Goal: Task Accomplishment & Management: Manage account settings

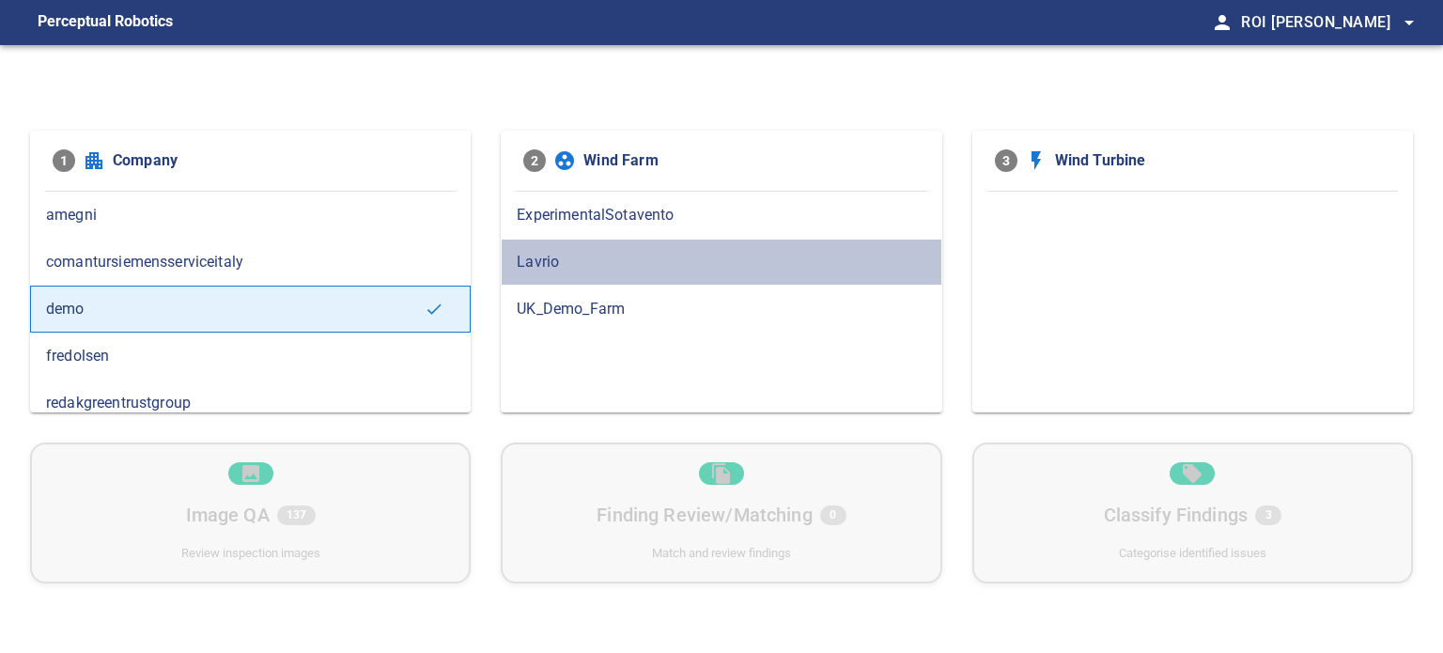
click at [545, 251] on span "Lavrio" at bounding box center [721, 262] width 409 height 23
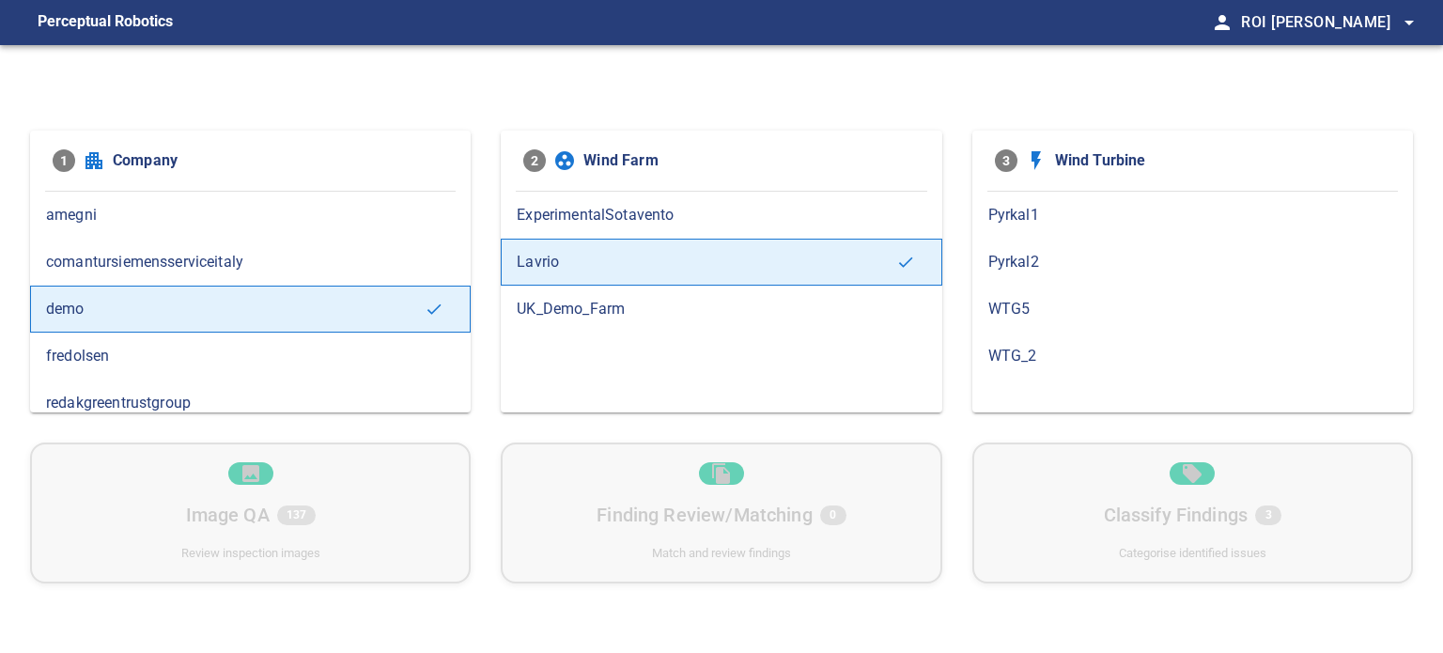
click at [541, 210] on span "ExperimentalSotavento" at bounding box center [721, 215] width 409 height 23
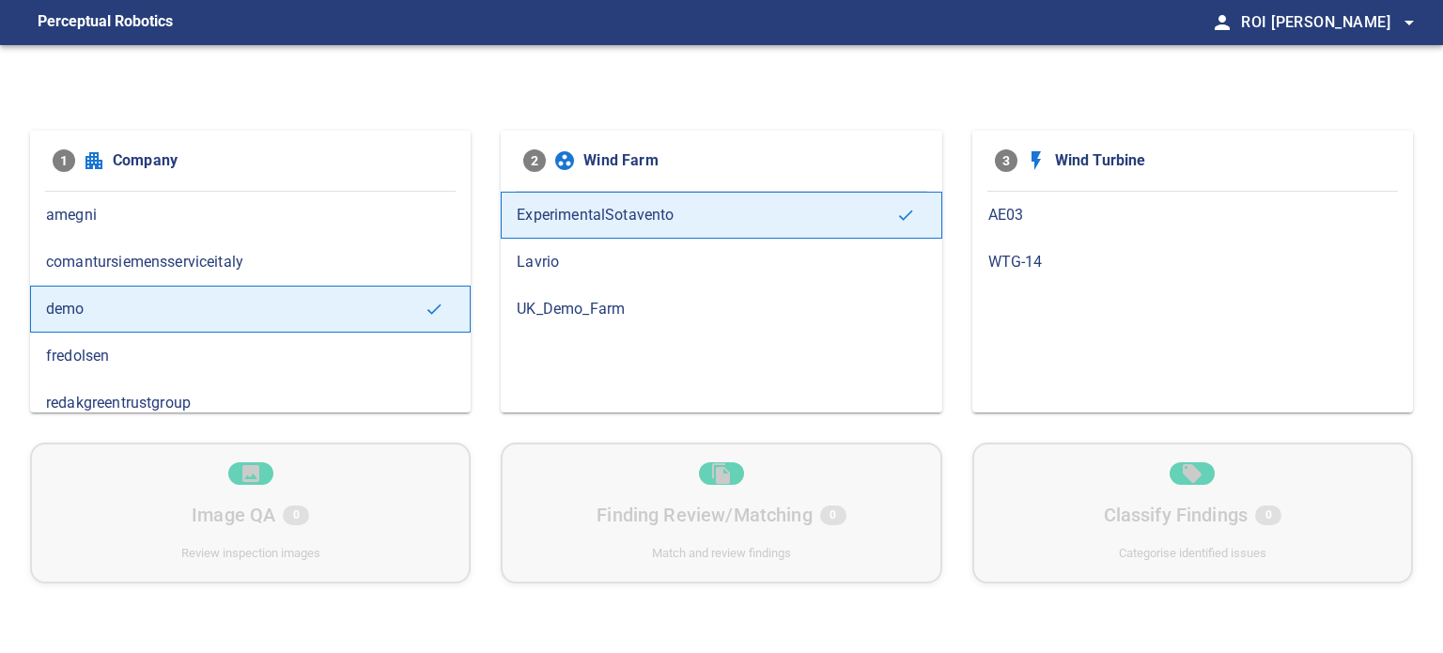
click at [578, 315] on span "UK_Demo_Farm" at bounding box center [721, 309] width 409 height 23
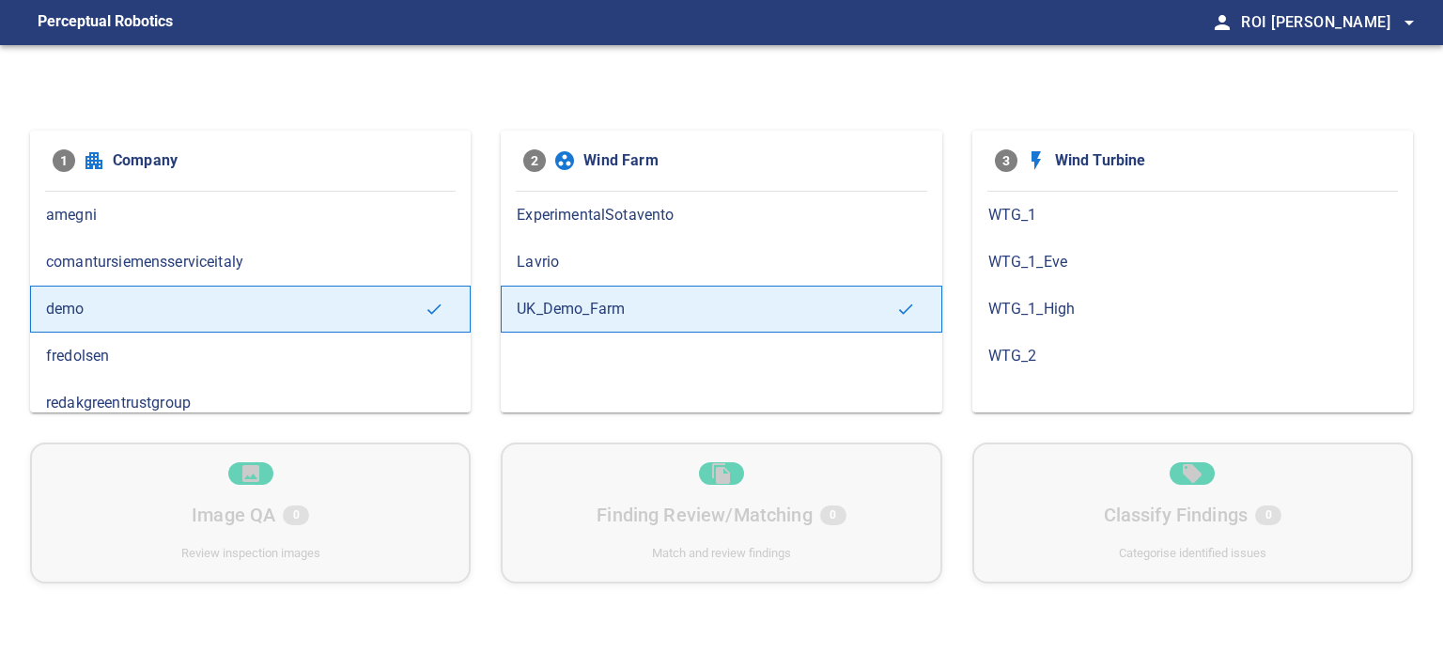
click at [1026, 210] on span "WTG_1" at bounding box center [1192, 215] width 409 height 23
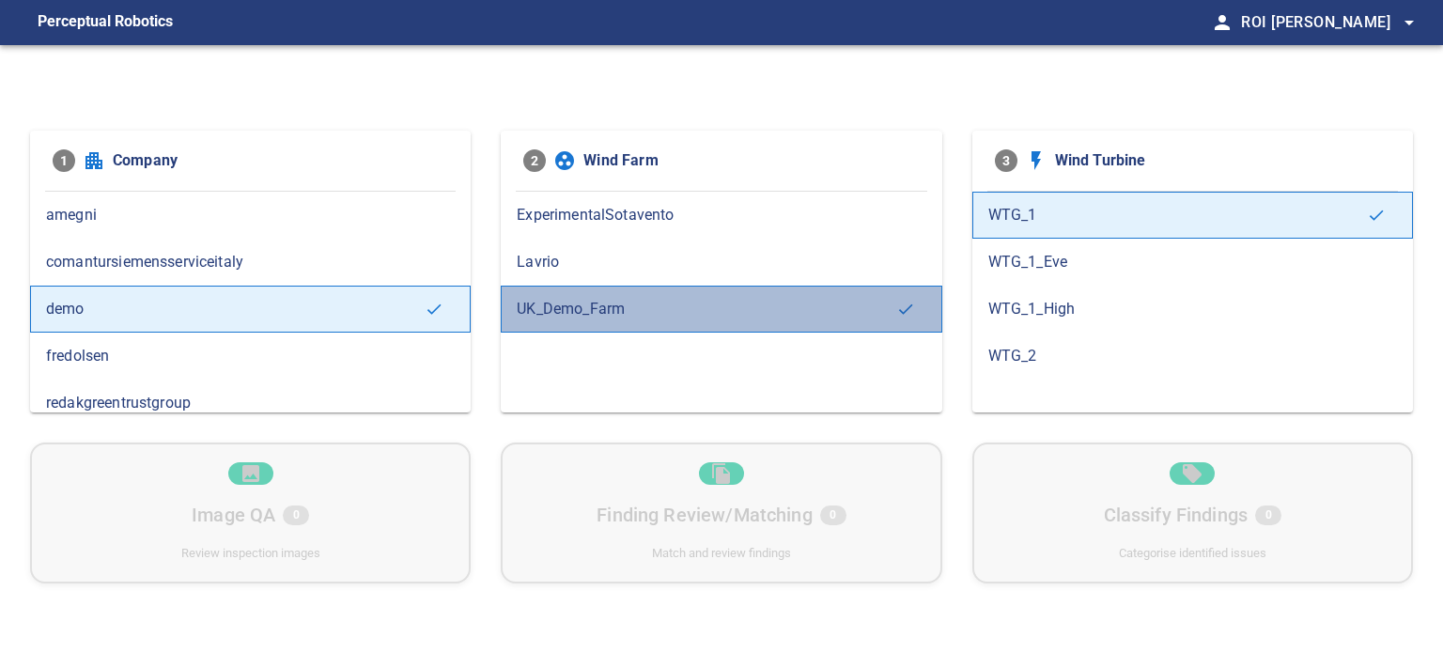
click at [567, 290] on div "UK_Demo_Farm" at bounding box center [721, 309] width 441 height 47
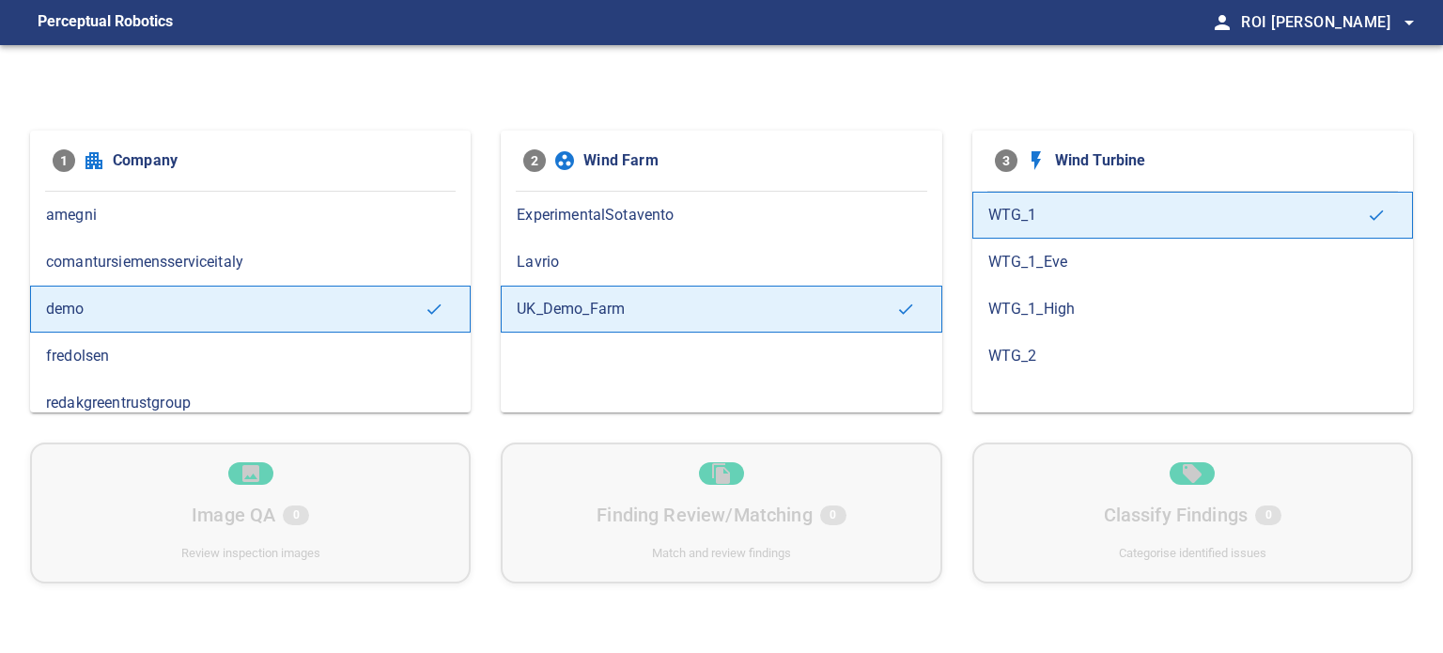
click at [535, 262] on span "Lavrio" at bounding box center [721, 262] width 409 height 23
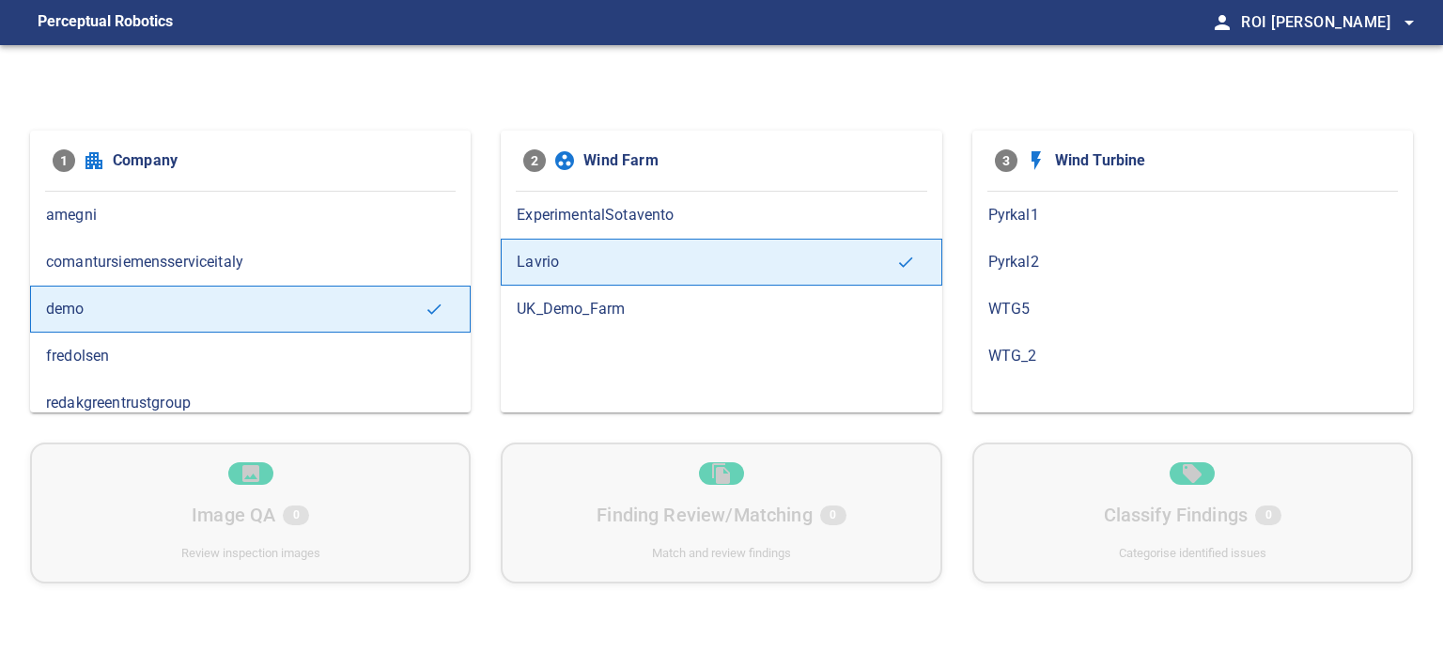
click at [1023, 231] on div "Pyrkal1" at bounding box center [1192, 215] width 441 height 47
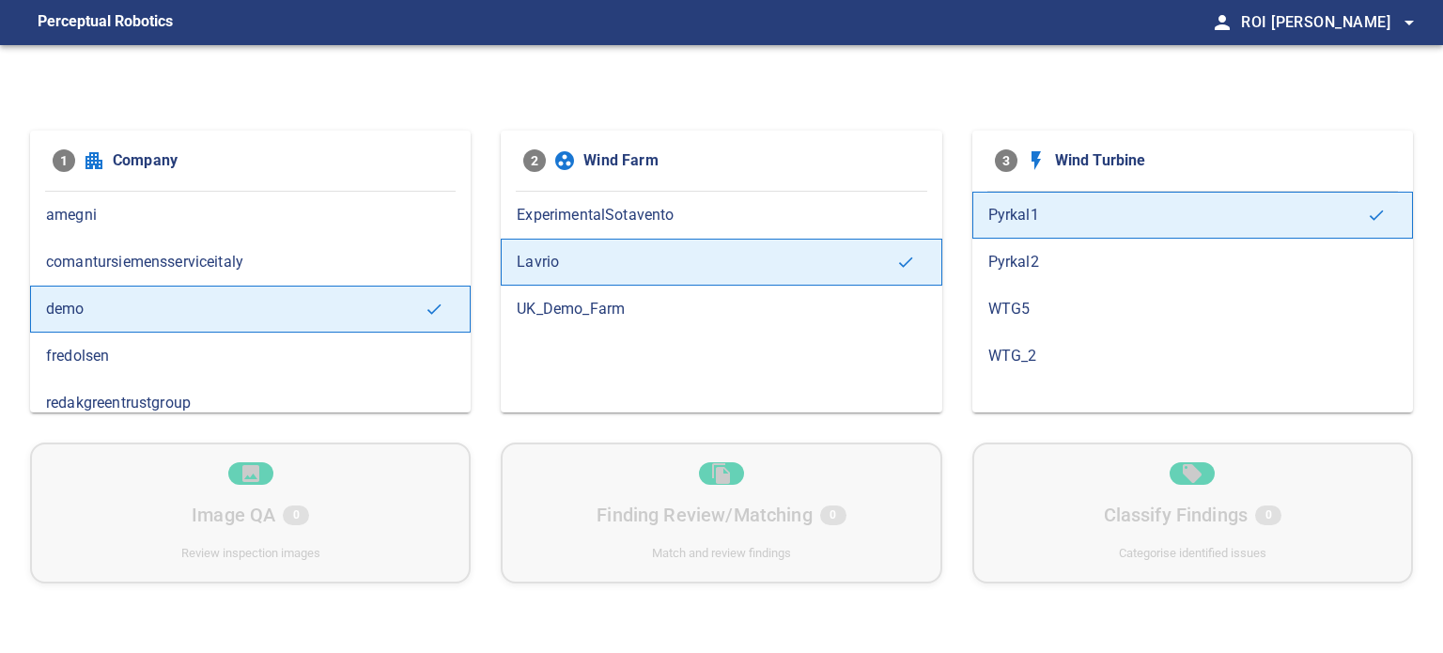
click at [563, 301] on span "UK_Demo_Farm" at bounding box center [721, 309] width 409 height 23
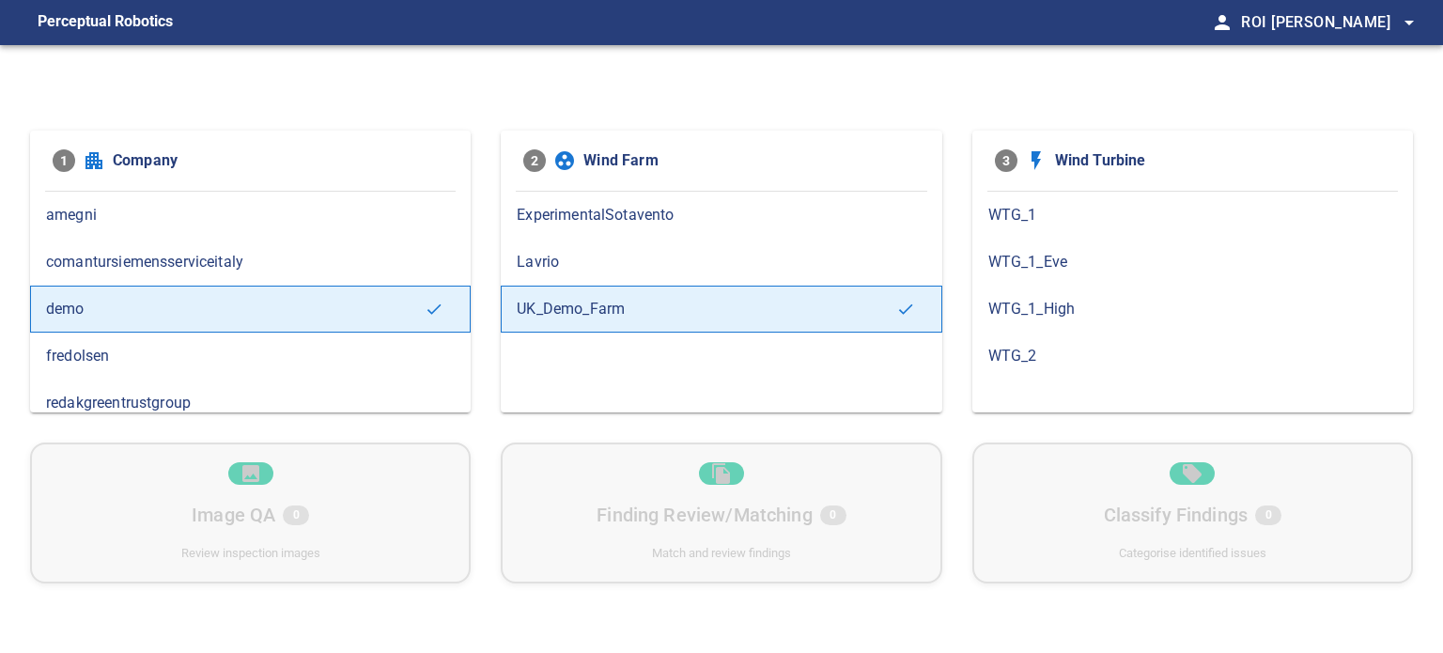
click at [1057, 300] on span "WTG_1_High" at bounding box center [1192, 309] width 409 height 23
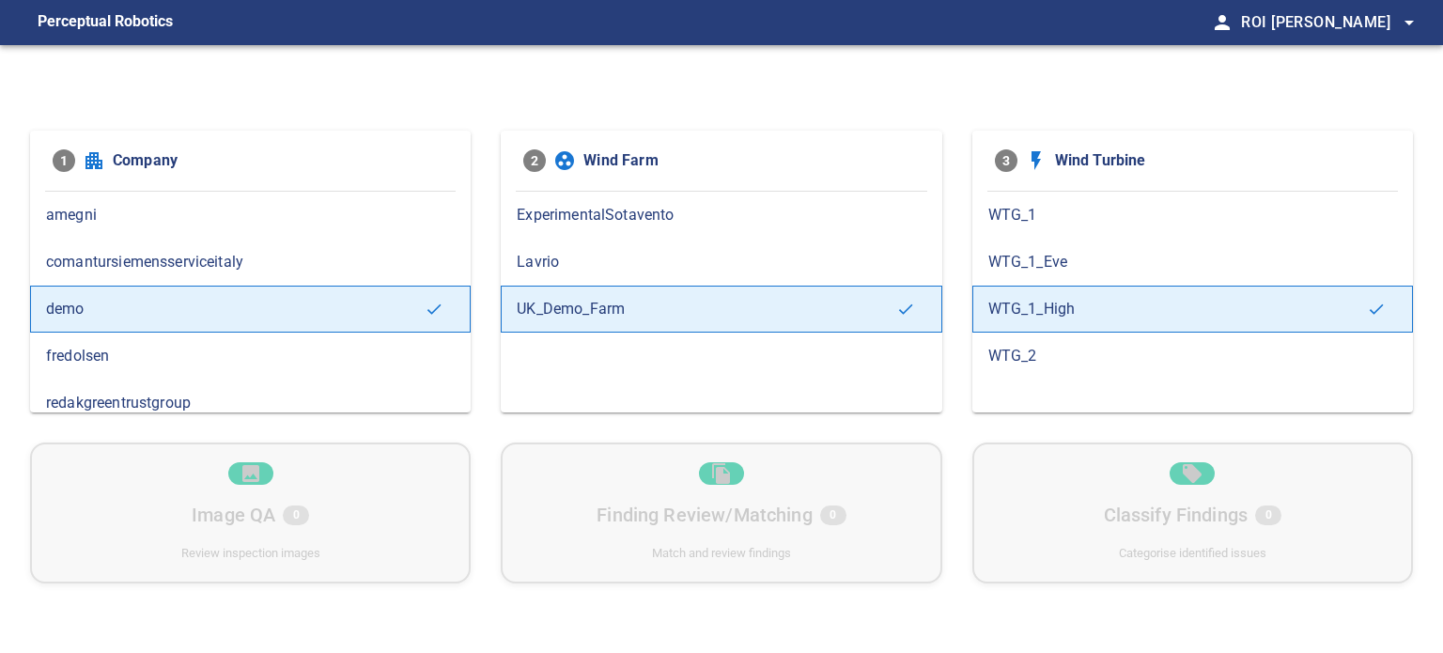
click at [1048, 258] on span "WTG_1_Eve" at bounding box center [1192, 262] width 409 height 23
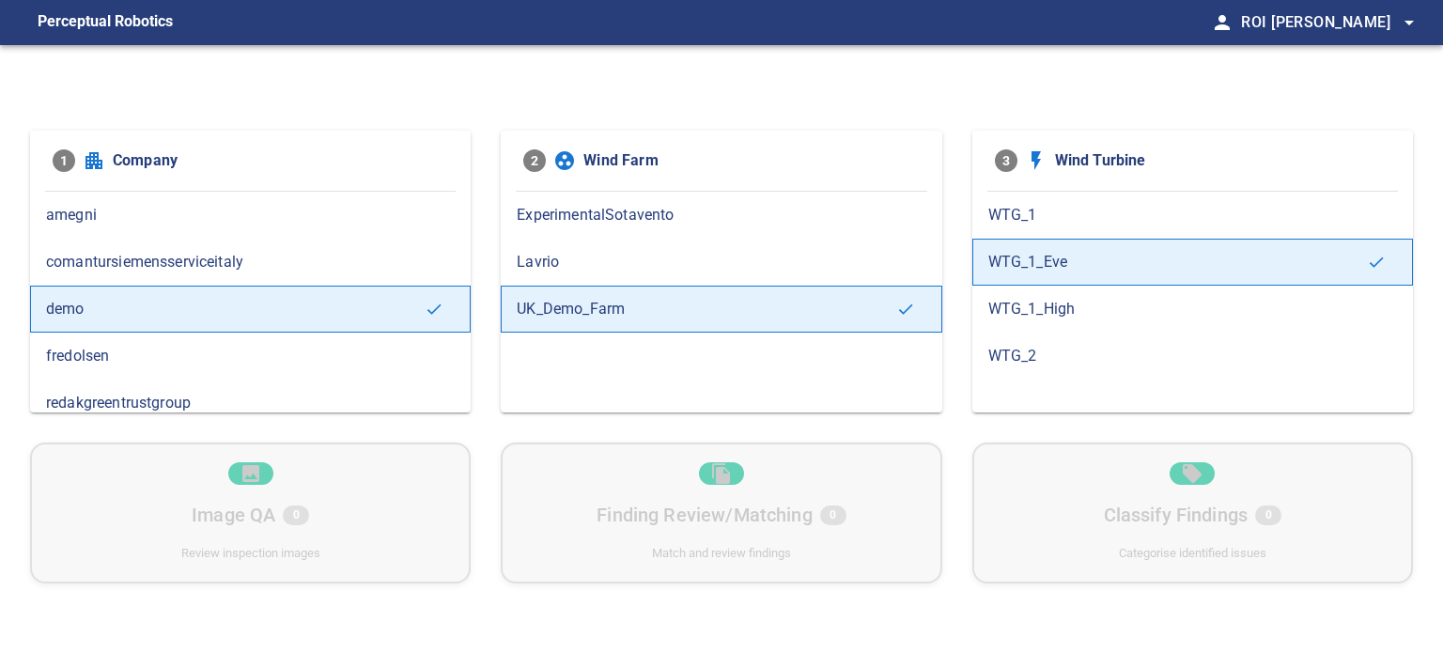
click at [1037, 220] on span "WTG_1" at bounding box center [1192, 215] width 409 height 23
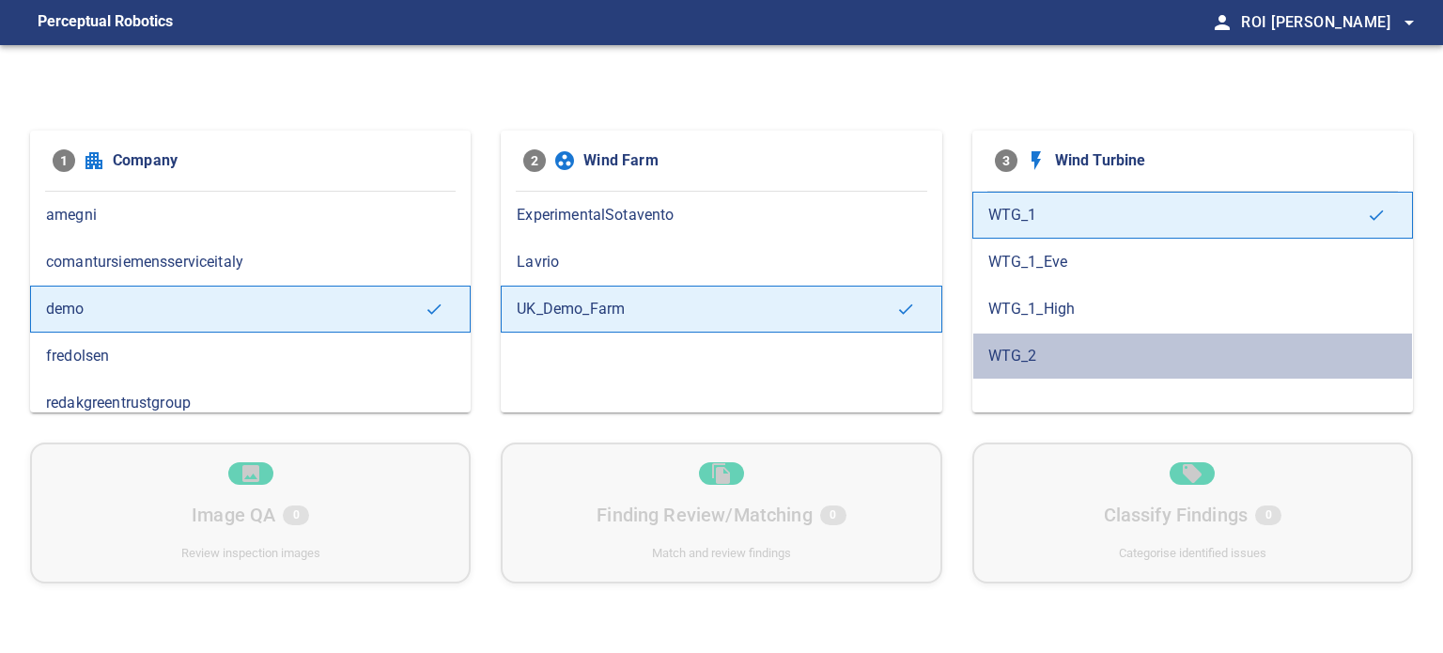
click at [1029, 352] on span "WTG_2" at bounding box center [1192, 356] width 409 height 23
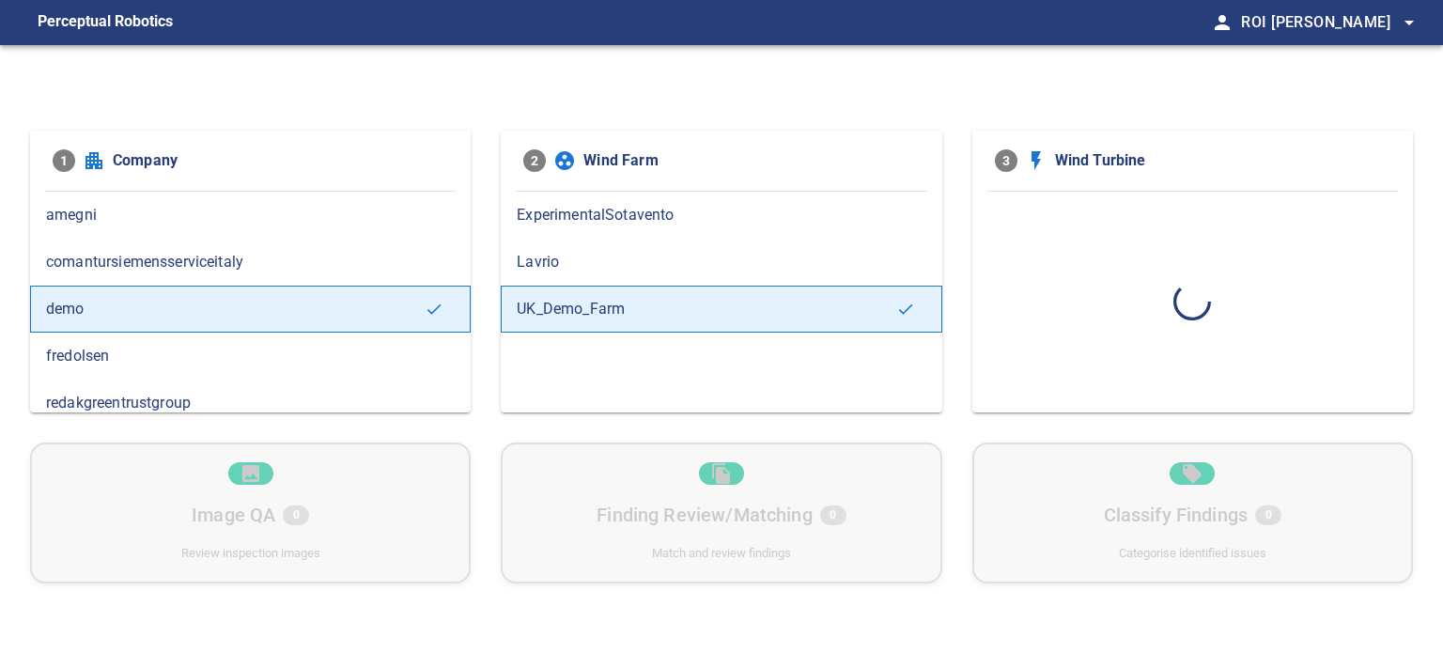
click at [530, 272] on span "Lavrio" at bounding box center [721, 262] width 409 height 23
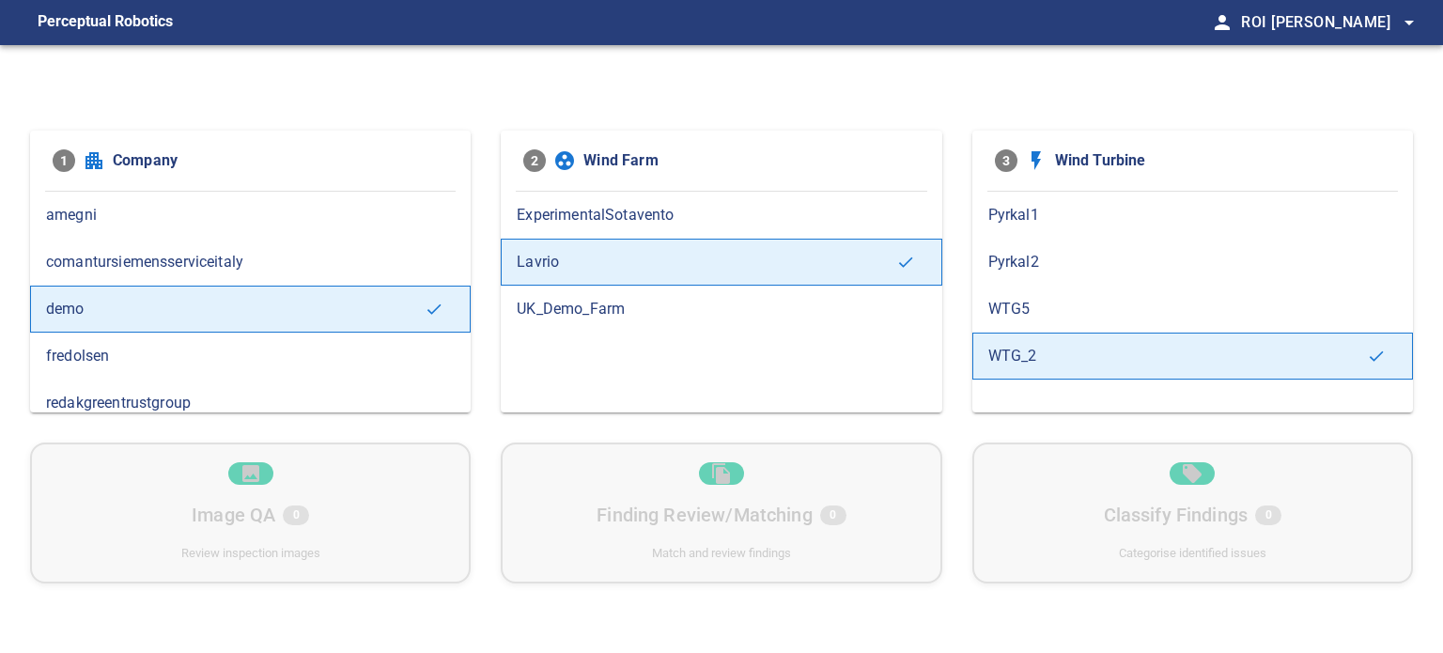
click at [1029, 321] on div "WTG5" at bounding box center [1192, 309] width 441 height 47
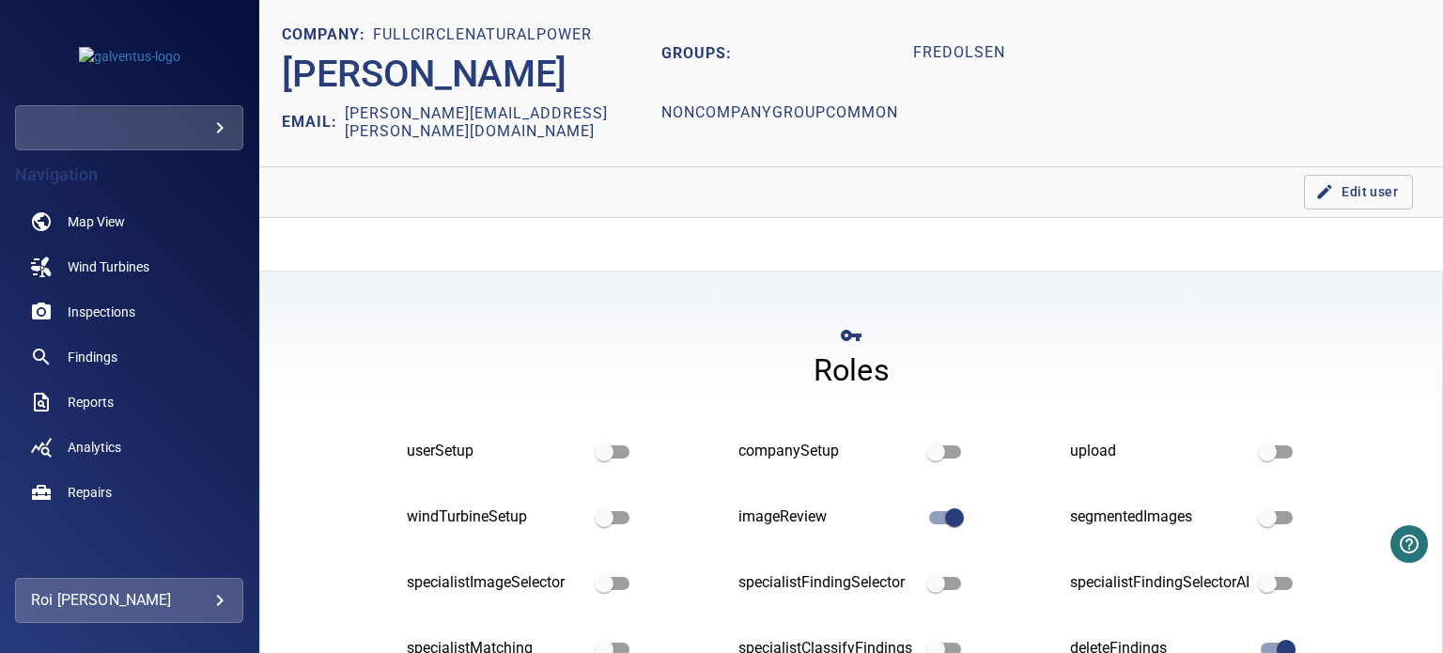
click at [136, 608] on body "**********" at bounding box center [721, 326] width 1443 height 653
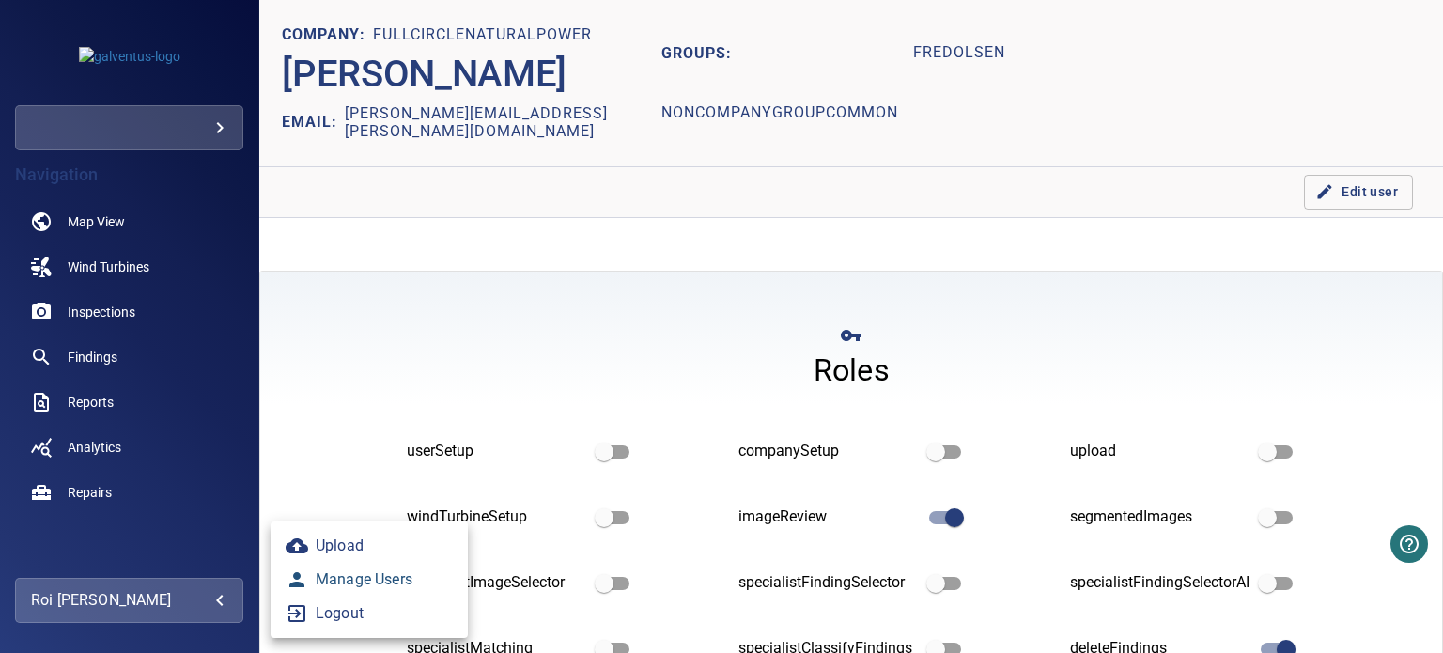
click at [351, 592] on link "Manage Users" at bounding box center [369, 580] width 197 height 34
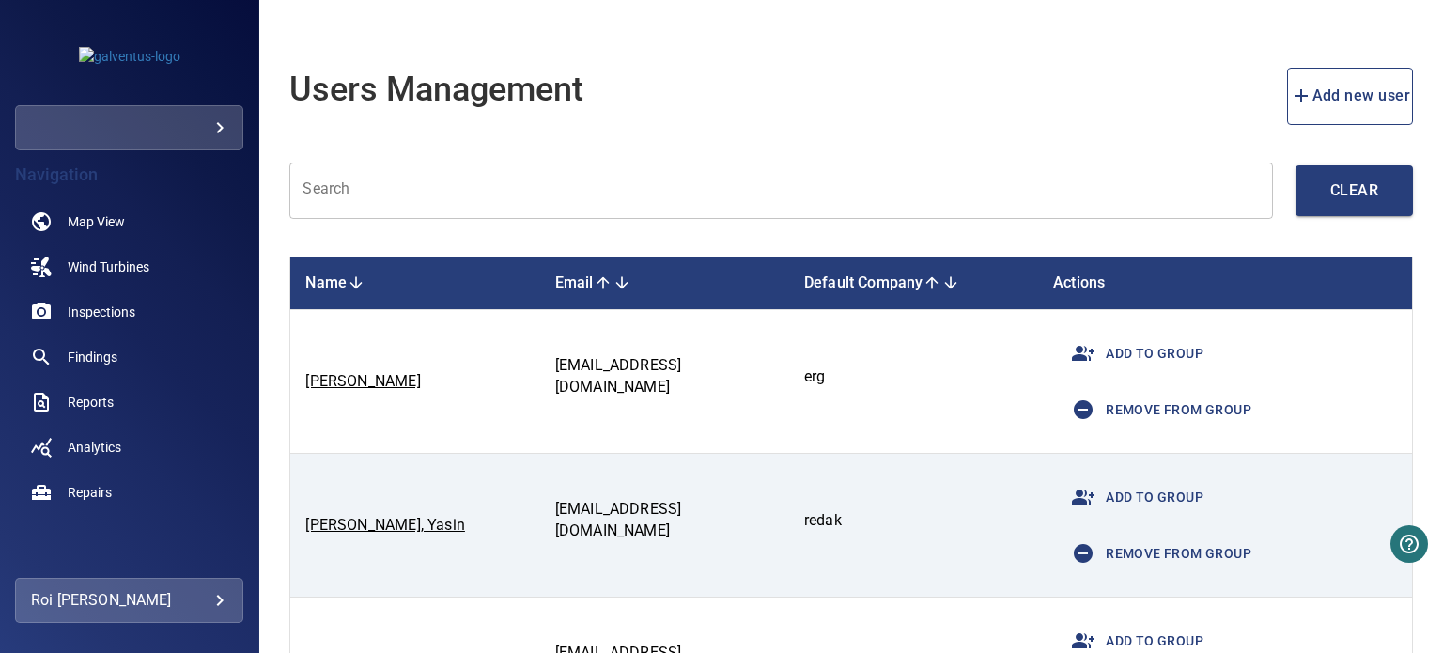
click at [349, 189] on input "text" at bounding box center [781, 191] width 984 height 57
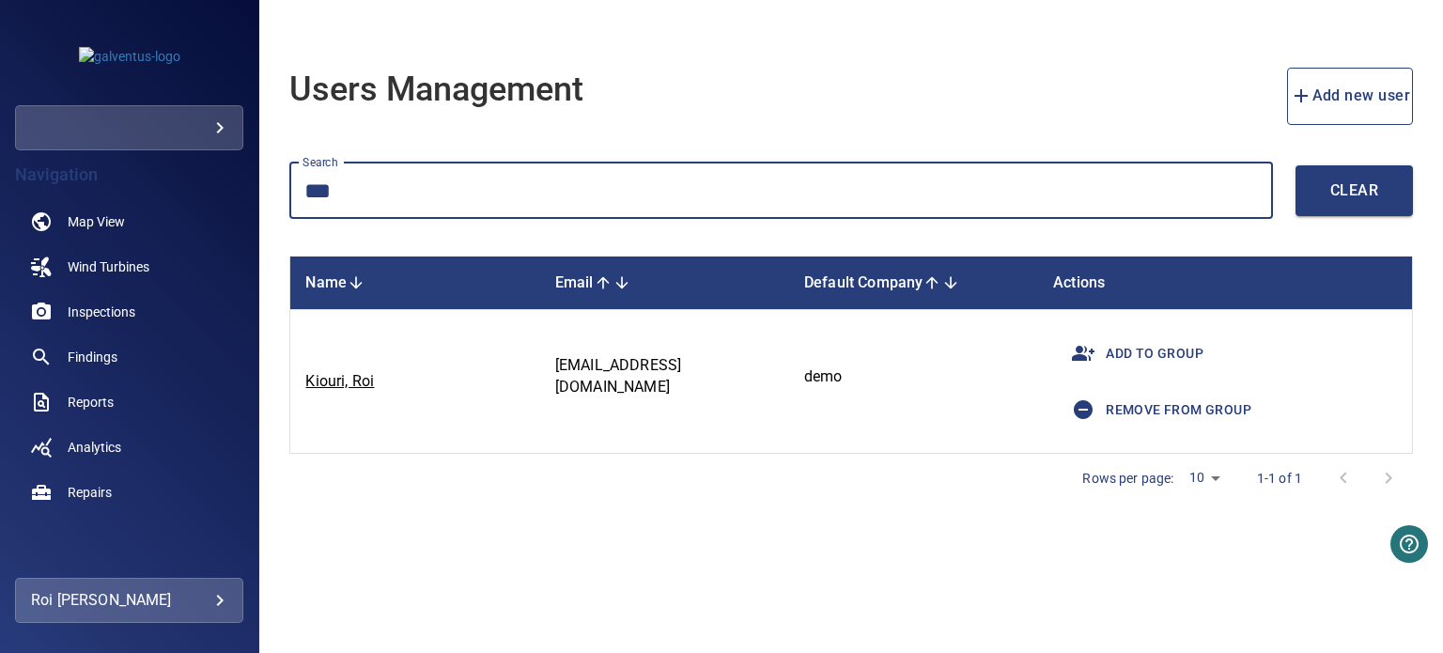
type input "***"
click at [1076, 407] on icon "button" at bounding box center [1083, 409] width 19 height 19
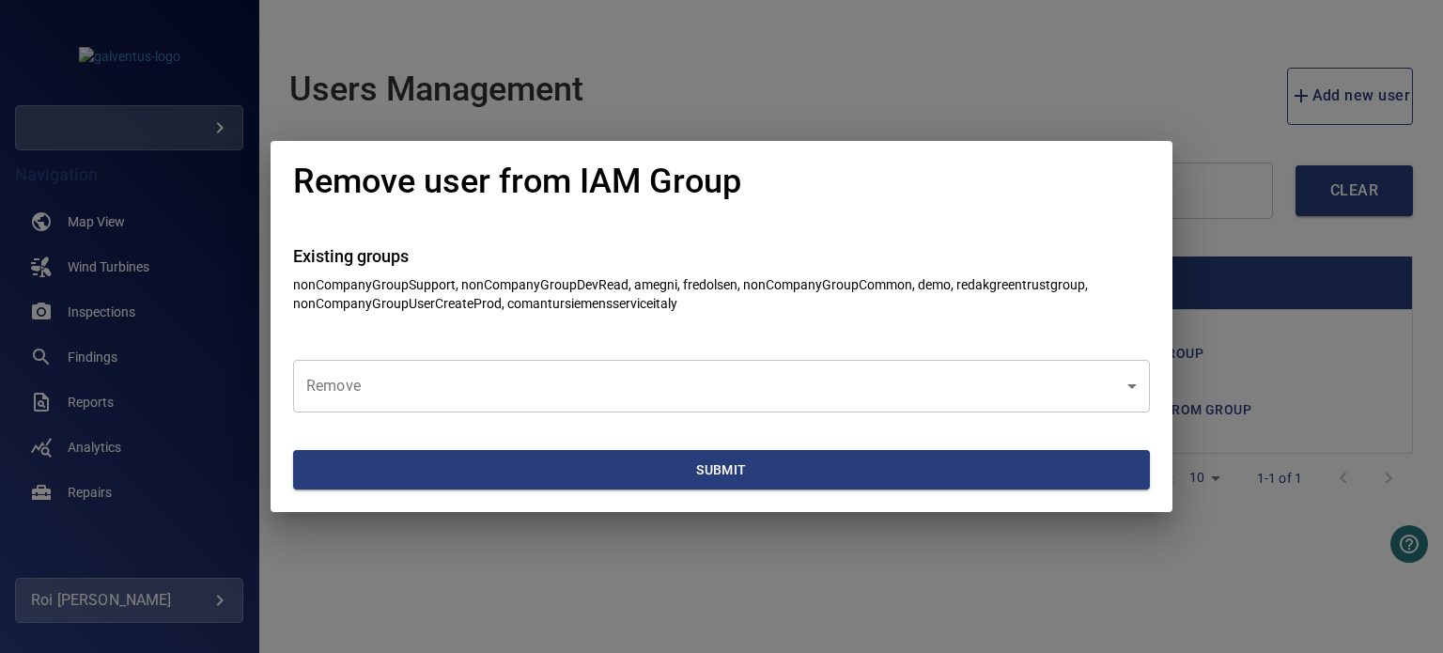
click at [518, 393] on body "**********" at bounding box center [721, 326] width 1443 height 653
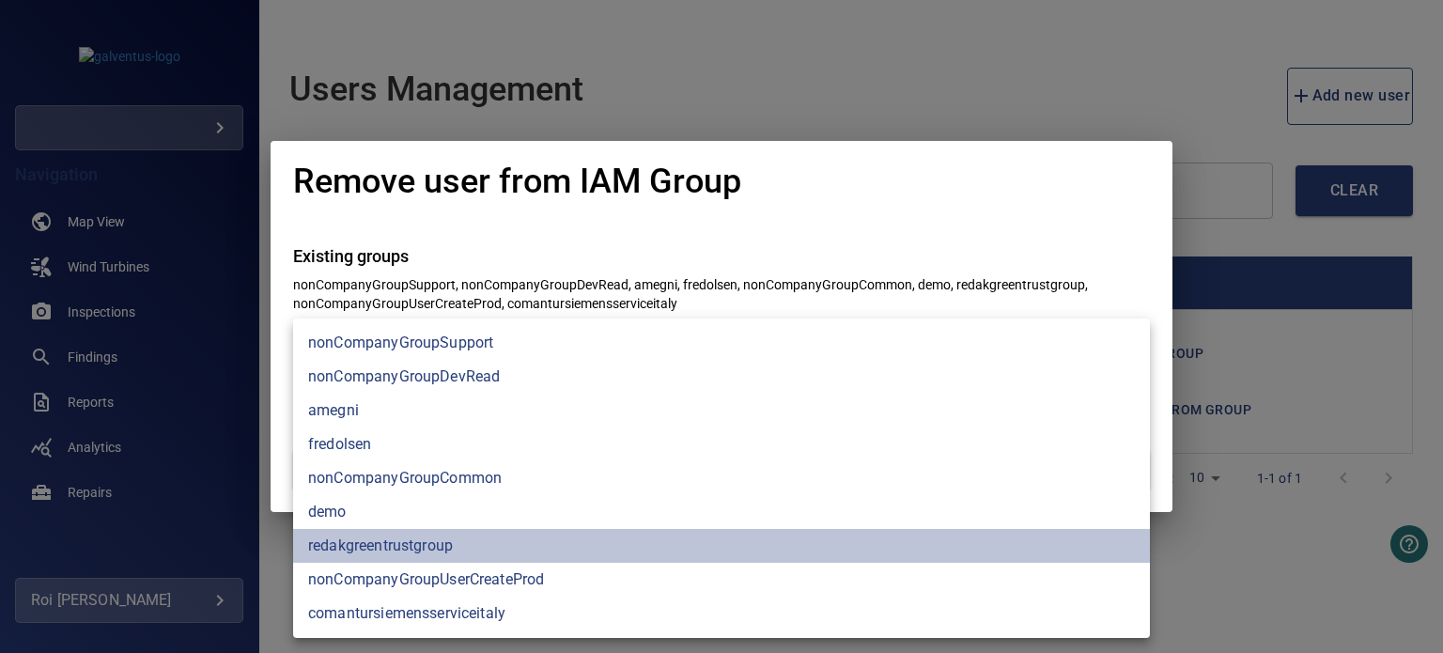
click at [349, 538] on li "redakgreentrustgroup" at bounding box center [721, 546] width 857 height 34
type input "**********"
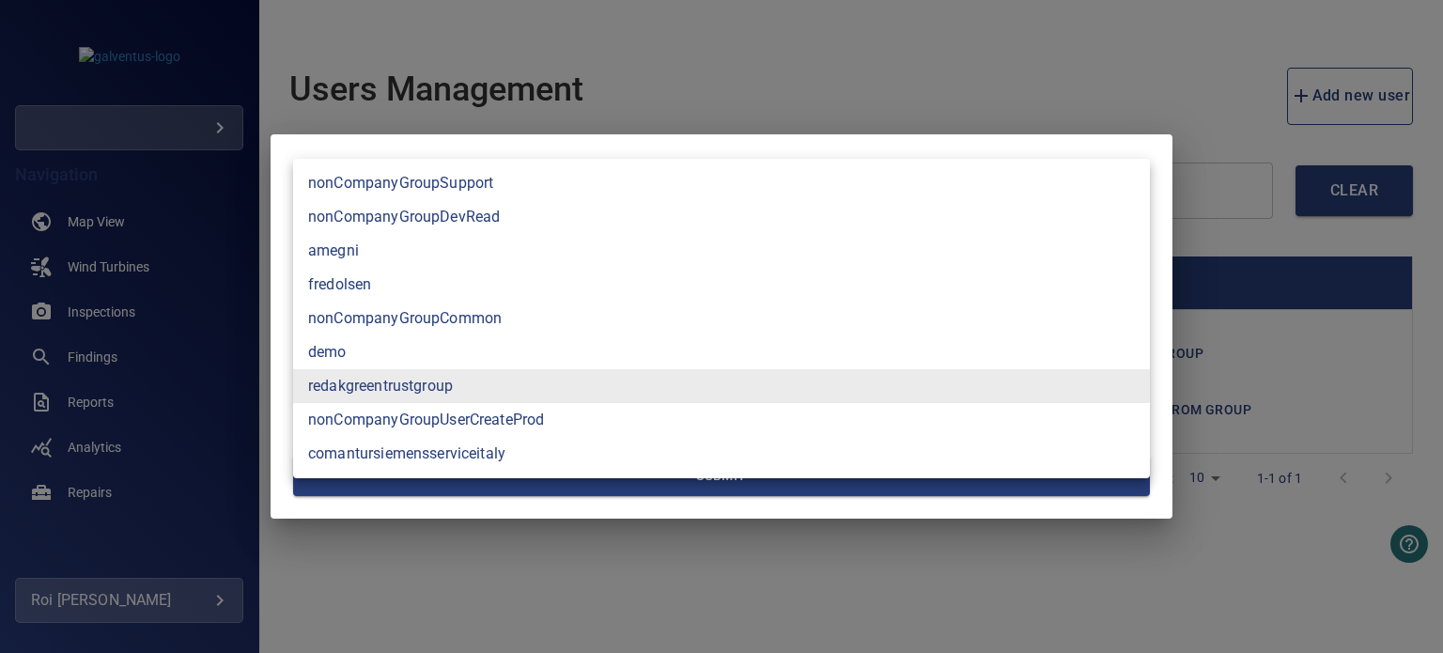
click at [279, 323] on div at bounding box center [721, 326] width 1443 height 653
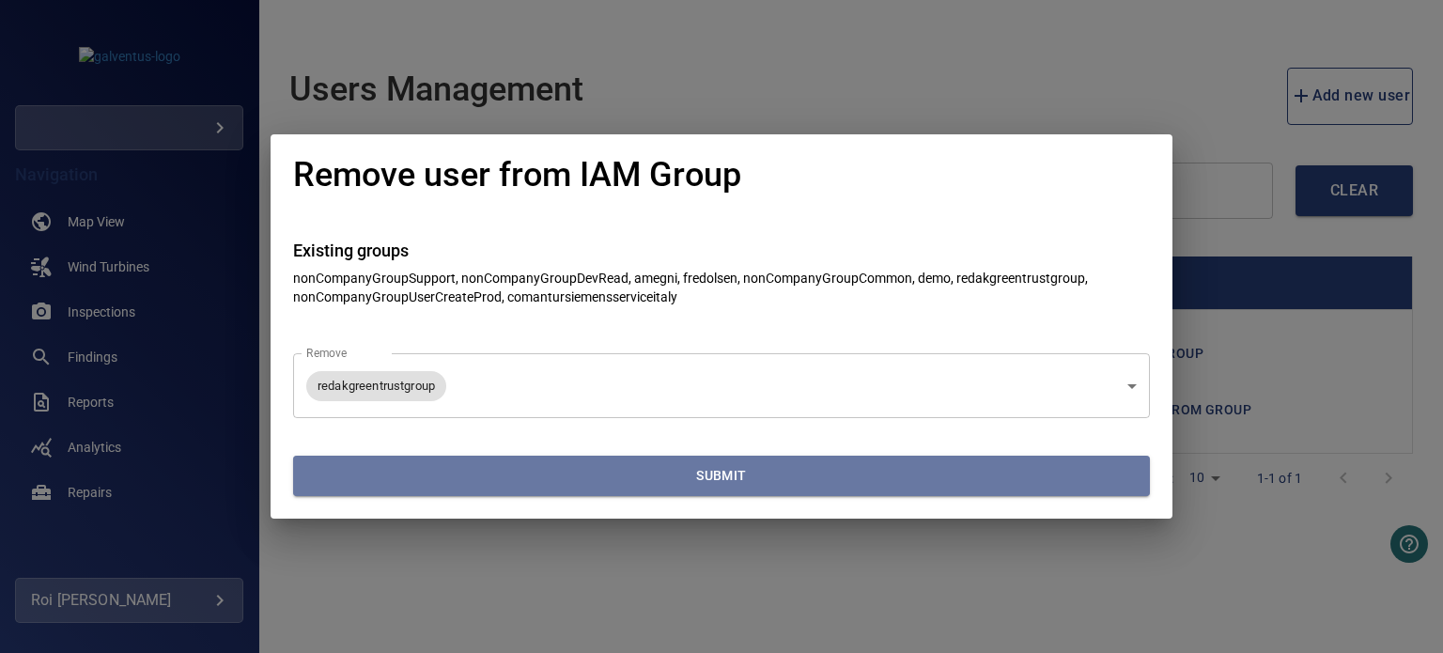
click at [387, 469] on span "Submit" at bounding box center [722, 475] width 842 height 23
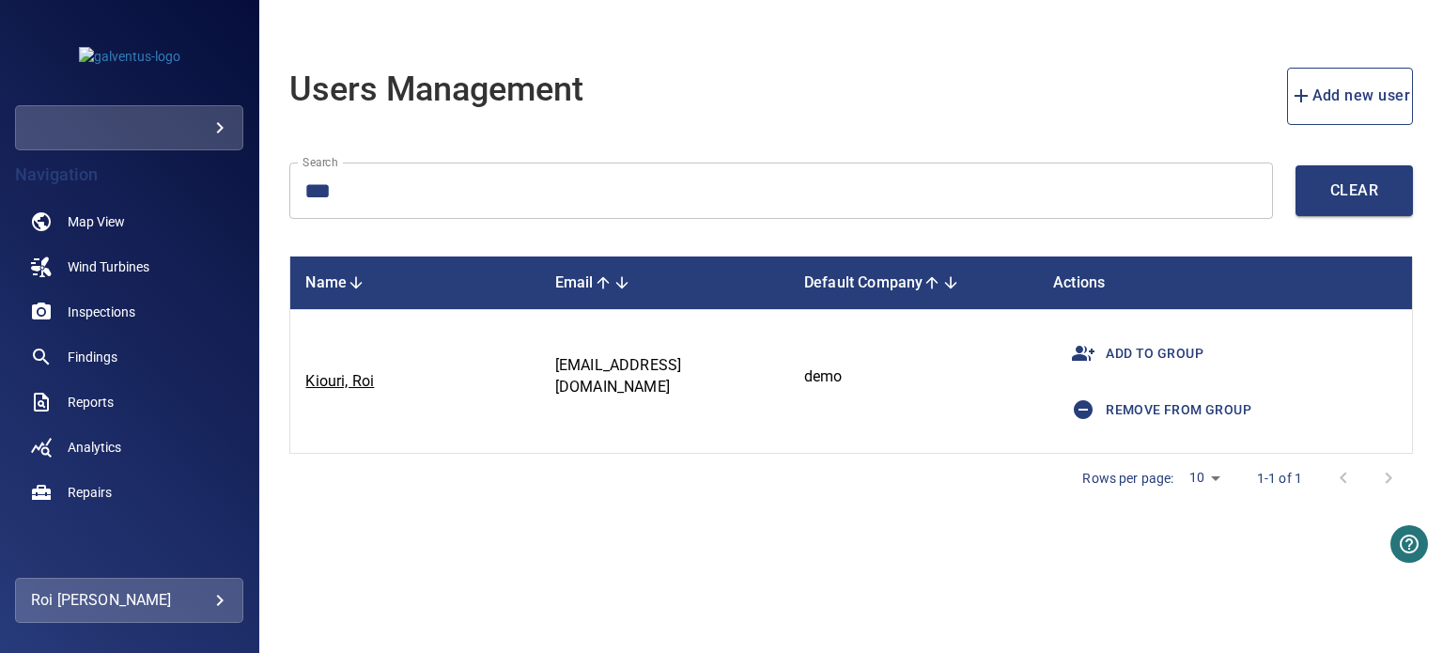
click at [1101, 356] on button "button" at bounding box center [1083, 353] width 45 height 45
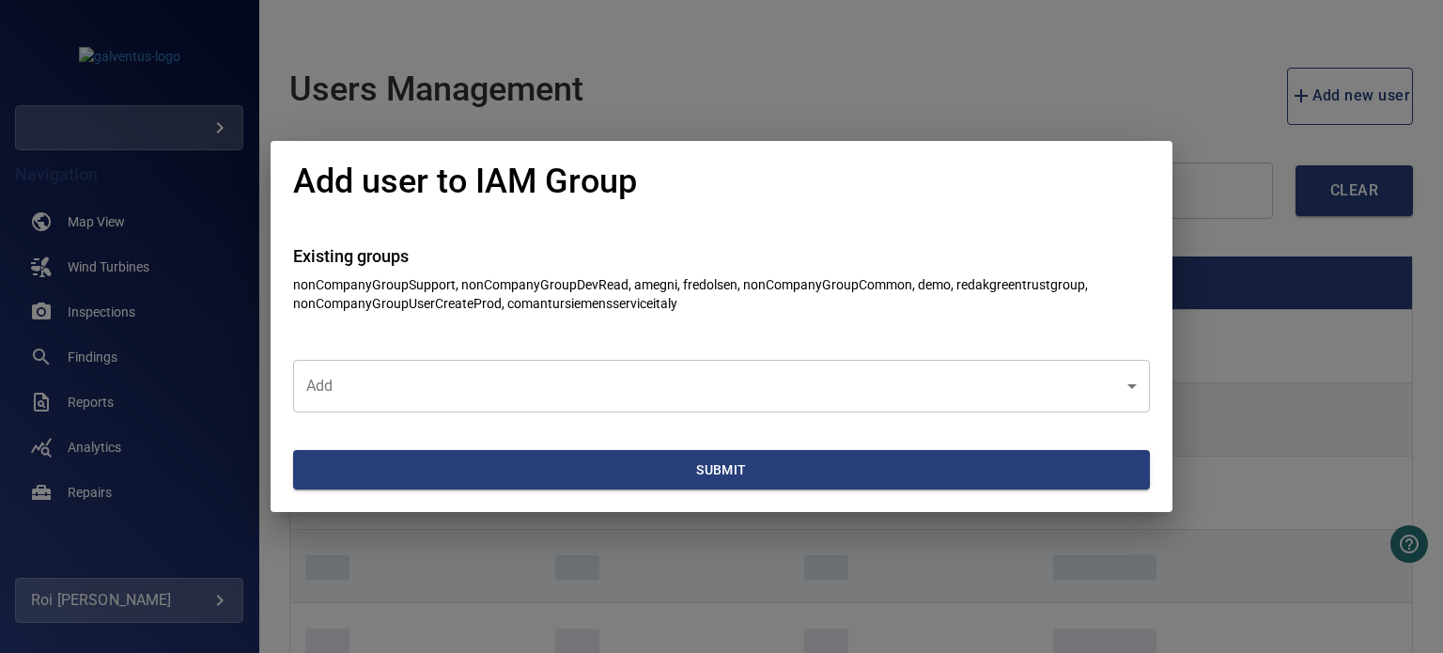
click at [356, 370] on body "**********" at bounding box center [721, 326] width 1443 height 653
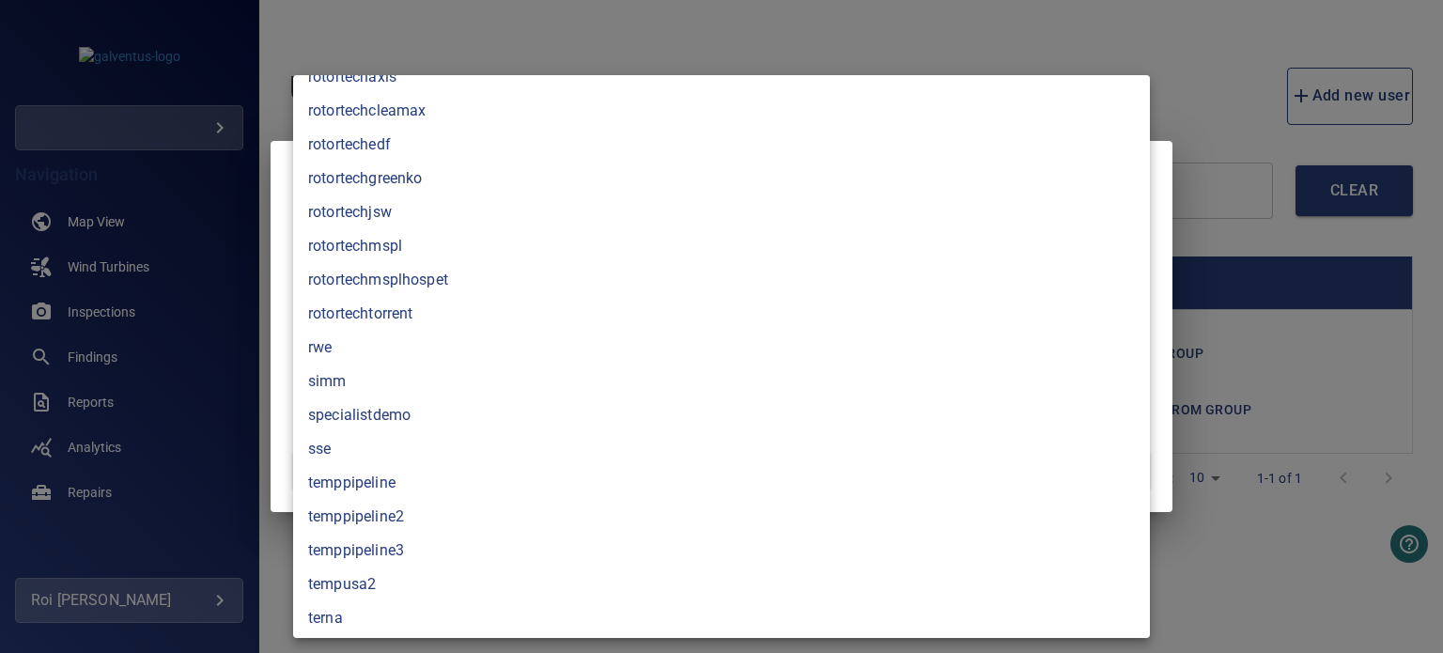
scroll to position [6001, 0]
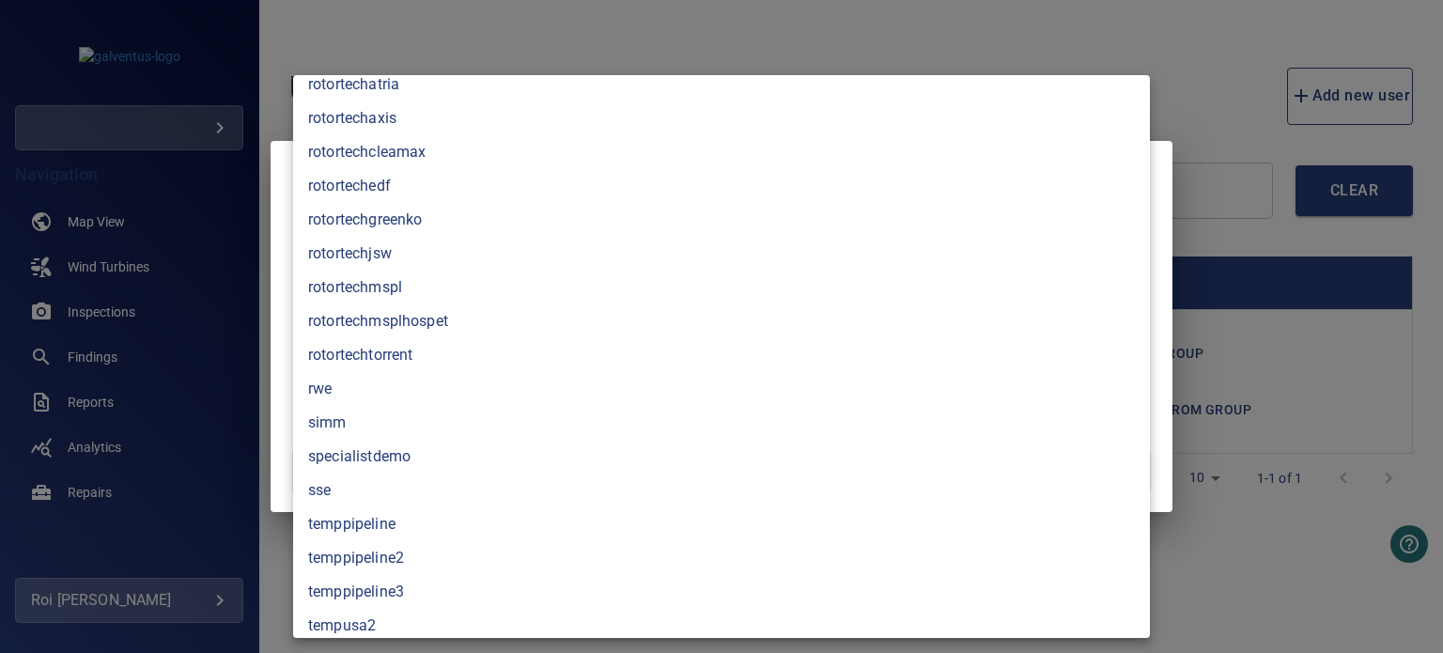
click at [350, 457] on li "specialistdemo" at bounding box center [721, 457] width 857 height 34
type input "**********"
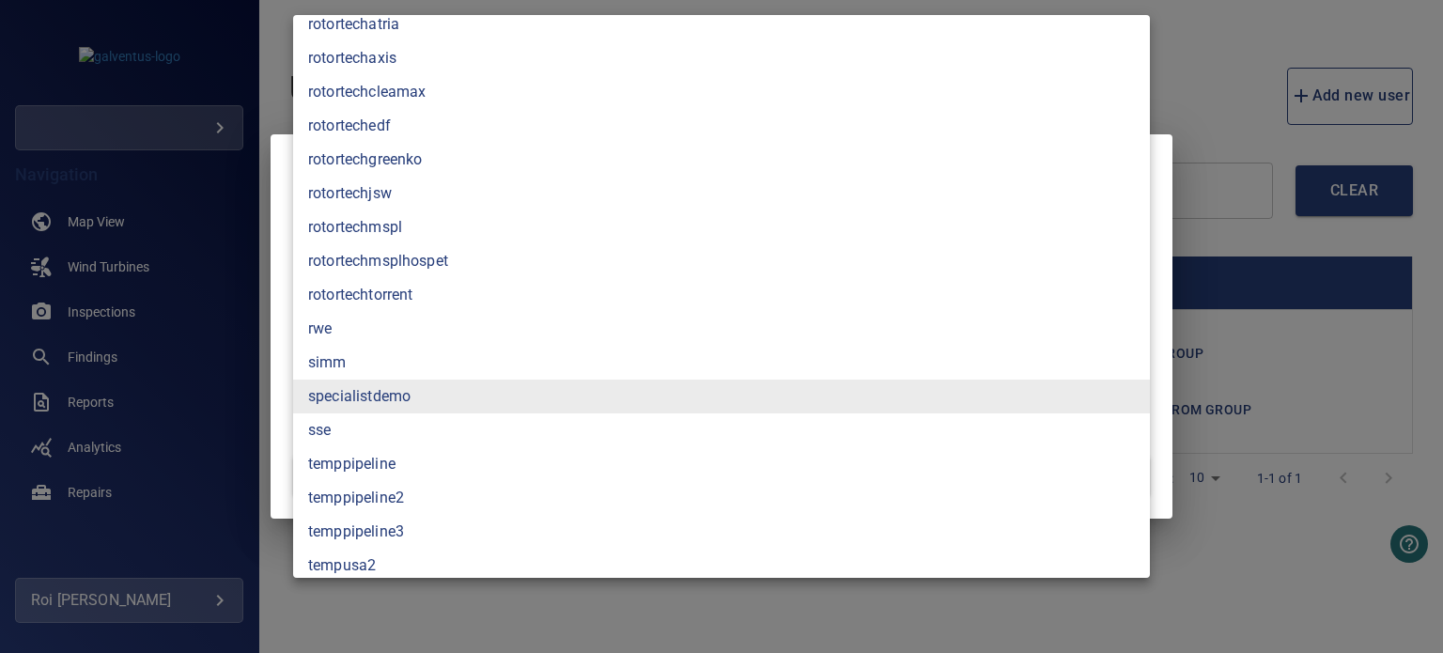
click at [293, 393] on li "specialistdemo" at bounding box center [721, 397] width 857 height 34
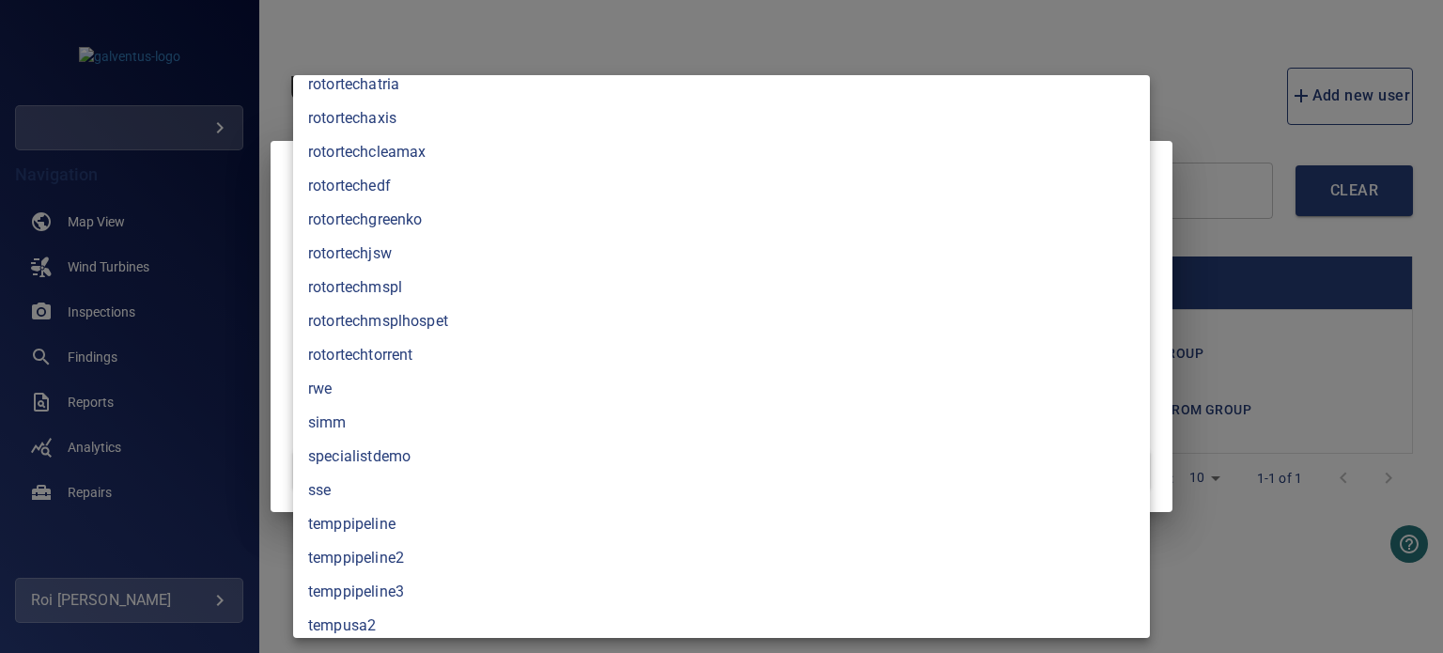
scroll to position [0, 0]
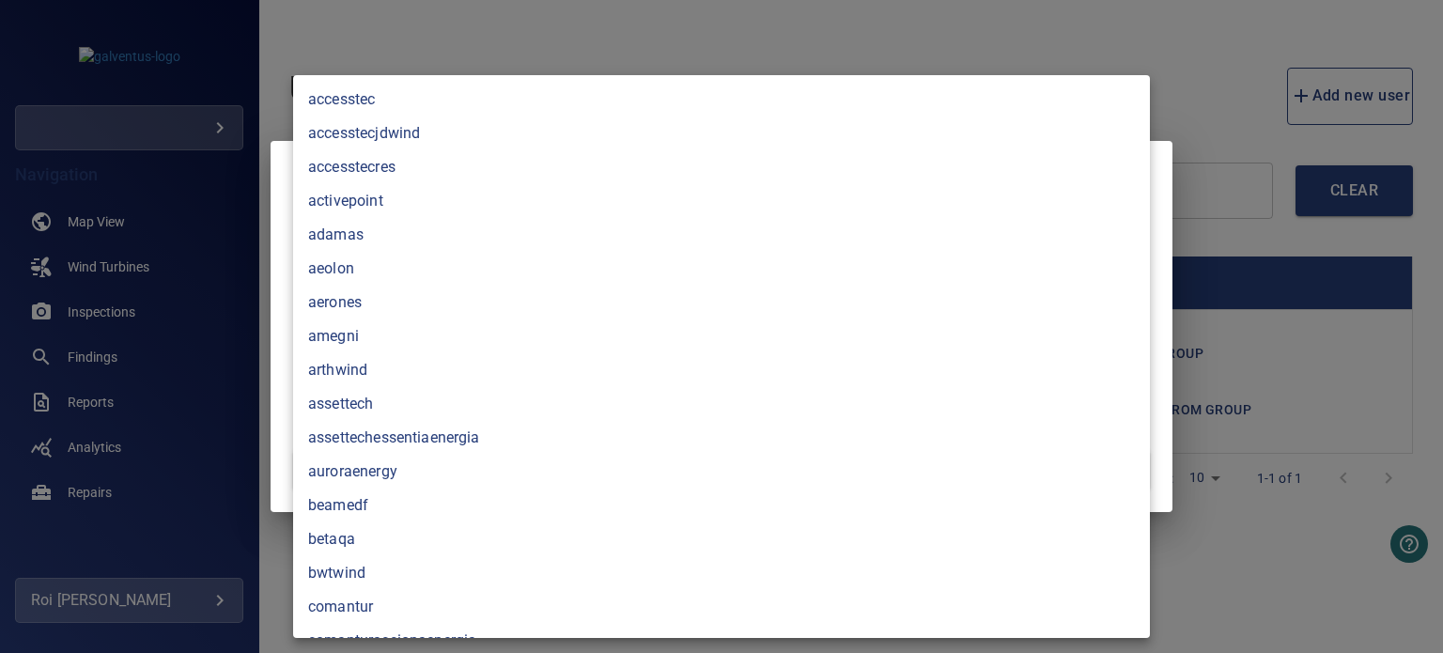
click at [284, 395] on div at bounding box center [721, 326] width 1443 height 653
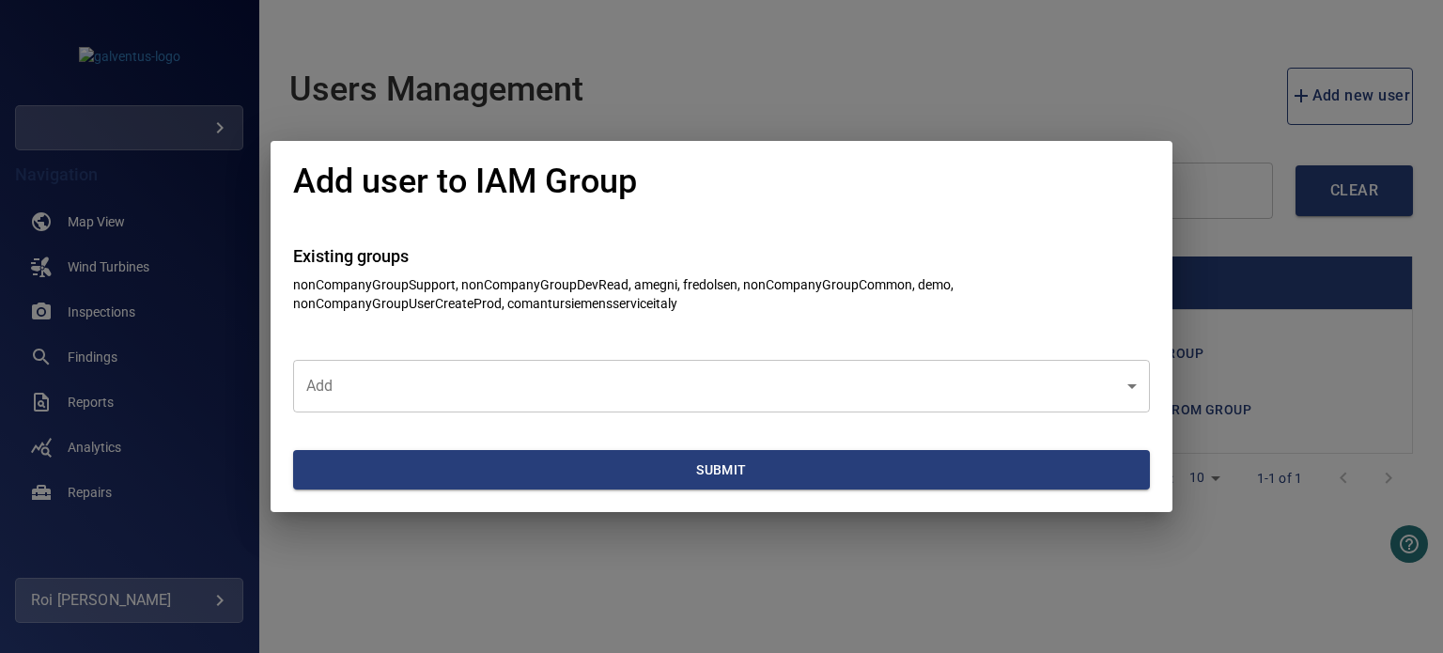
click at [504, 491] on section "Submit" at bounding box center [721, 462] width 857 height 101
click at [455, 394] on body "**********" at bounding box center [721, 326] width 1443 height 653
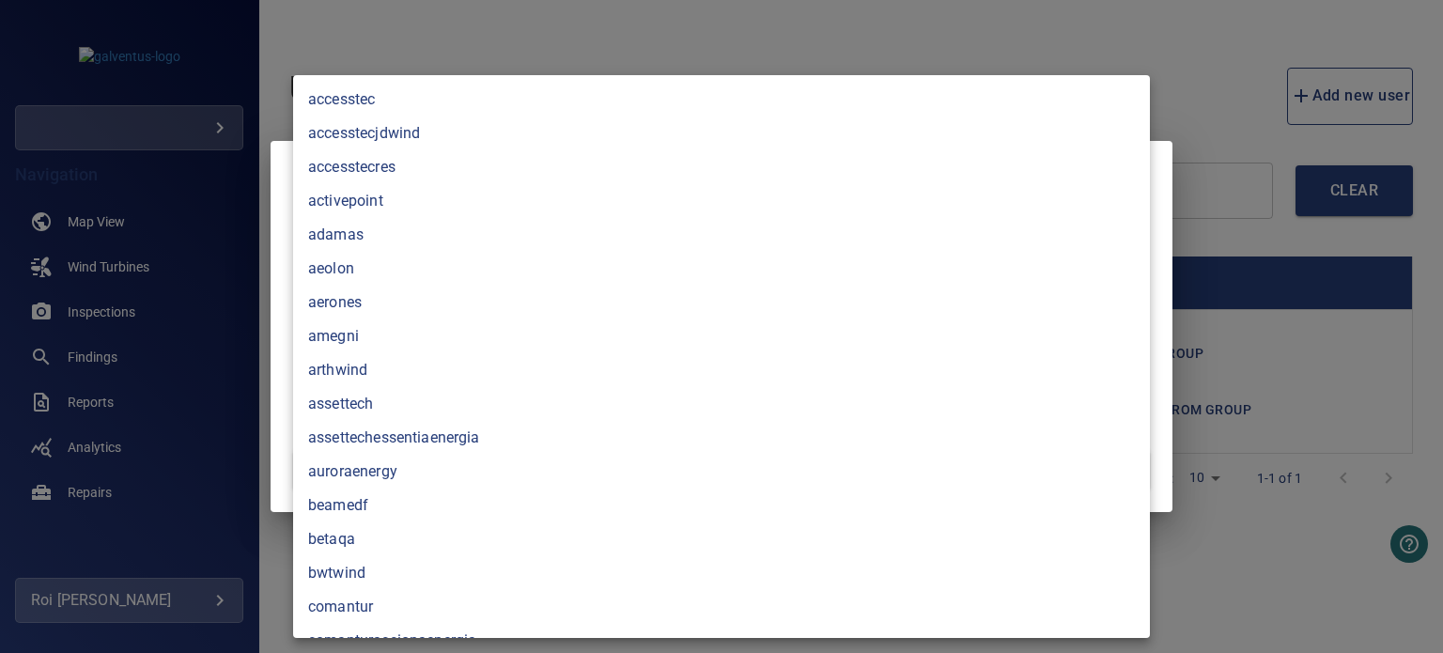
scroll to position [6067, 0]
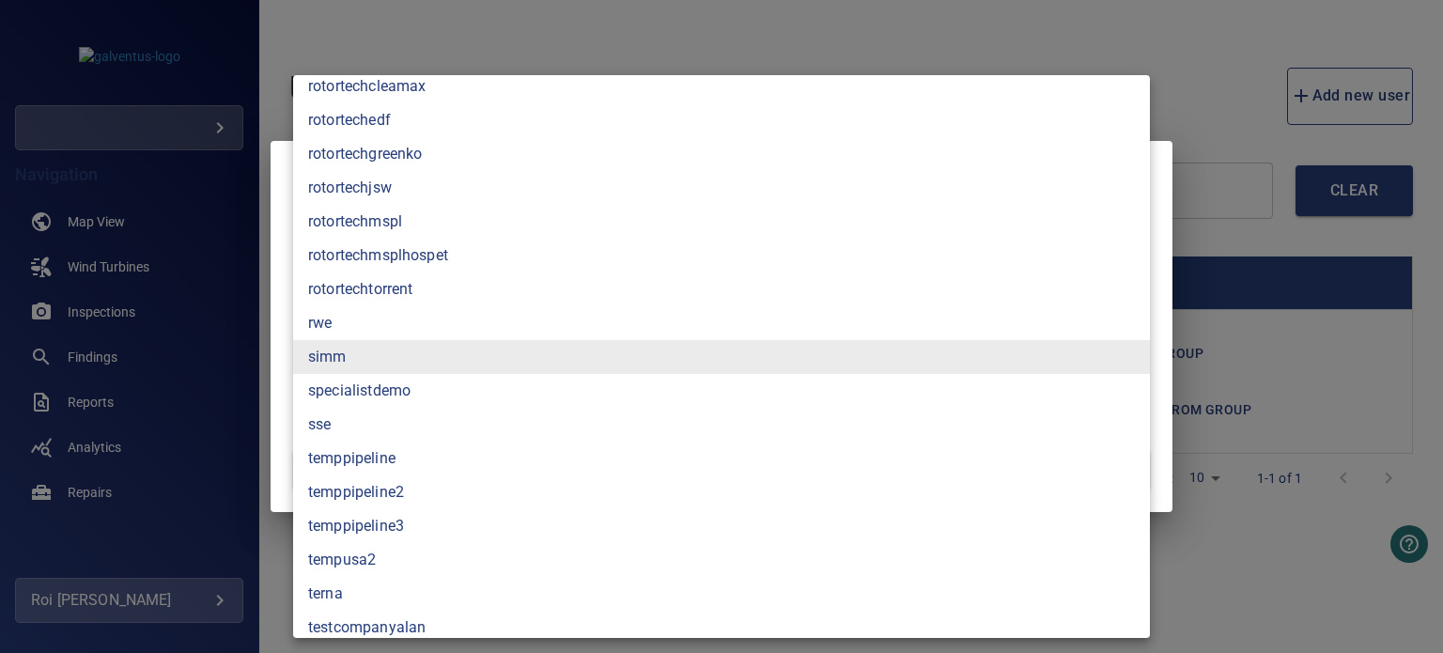
click at [381, 394] on li "specialistdemo" at bounding box center [721, 391] width 857 height 34
type input "**********"
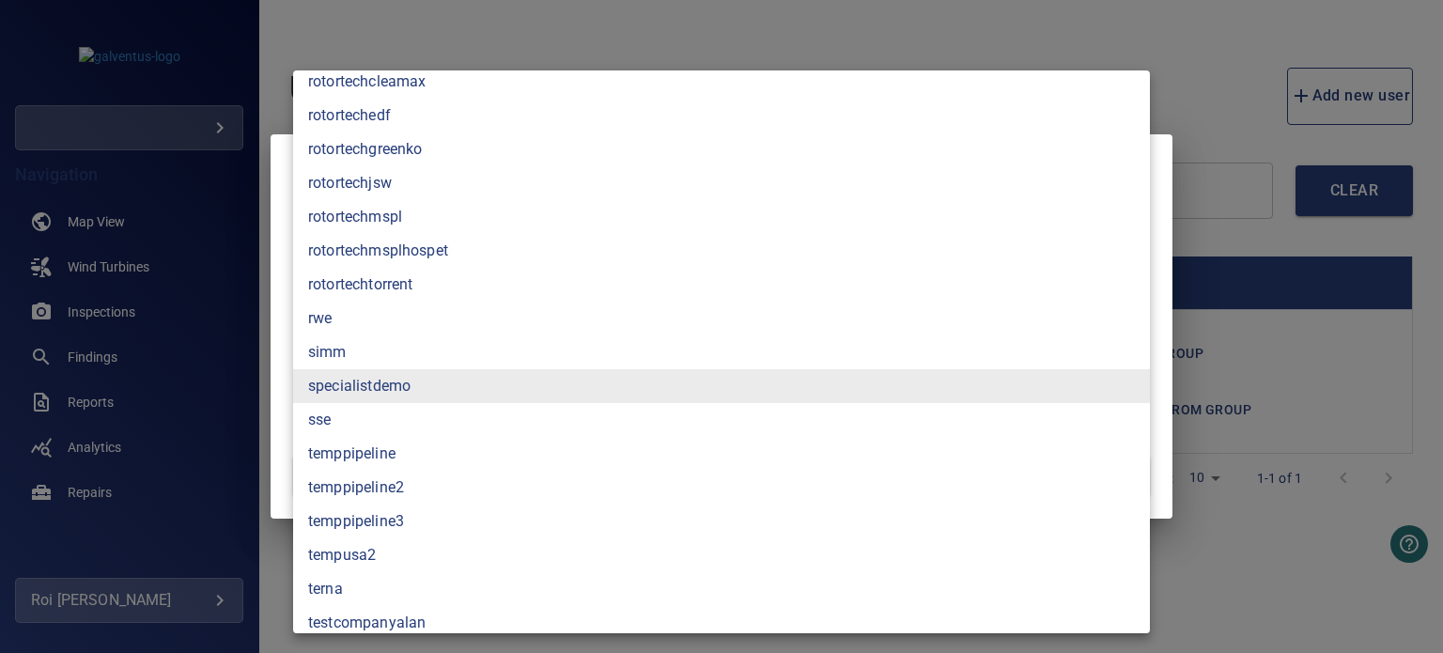
click at [280, 387] on div at bounding box center [721, 326] width 1443 height 653
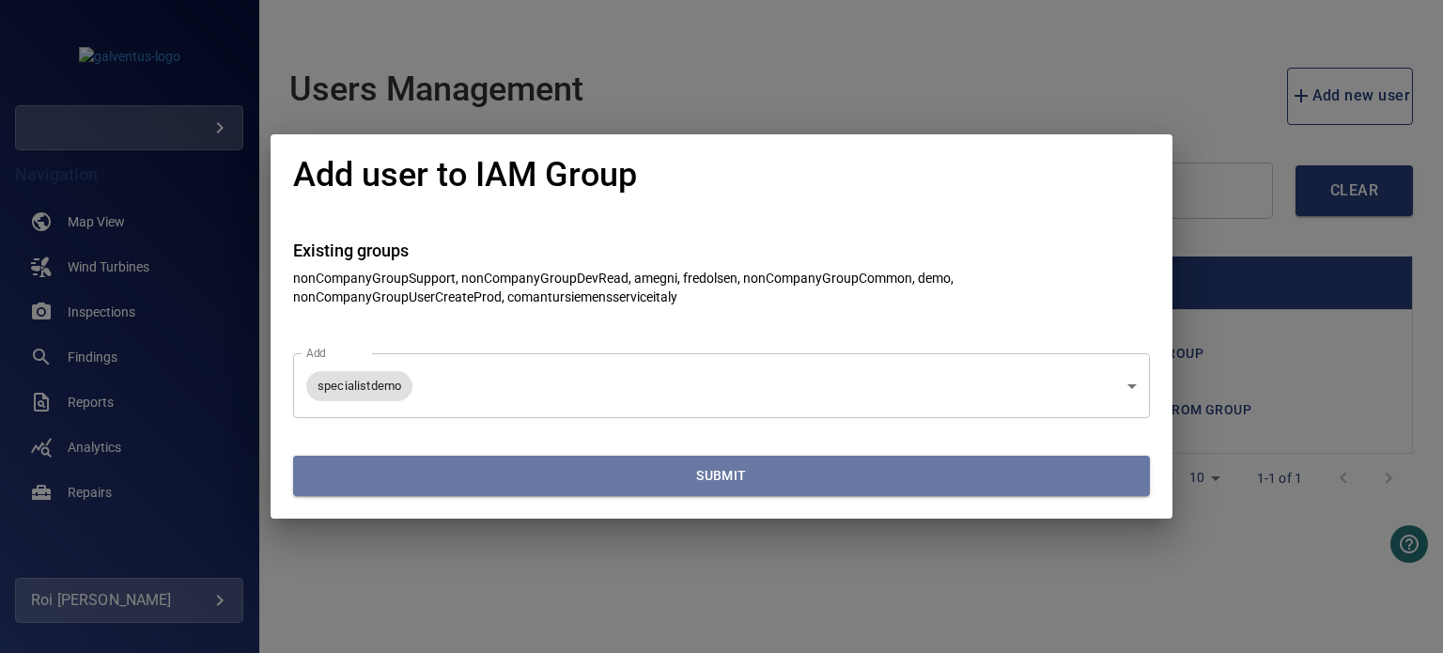
click at [367, 463] on button "Submit" at bounding box center [721, 476] width 857 height 40
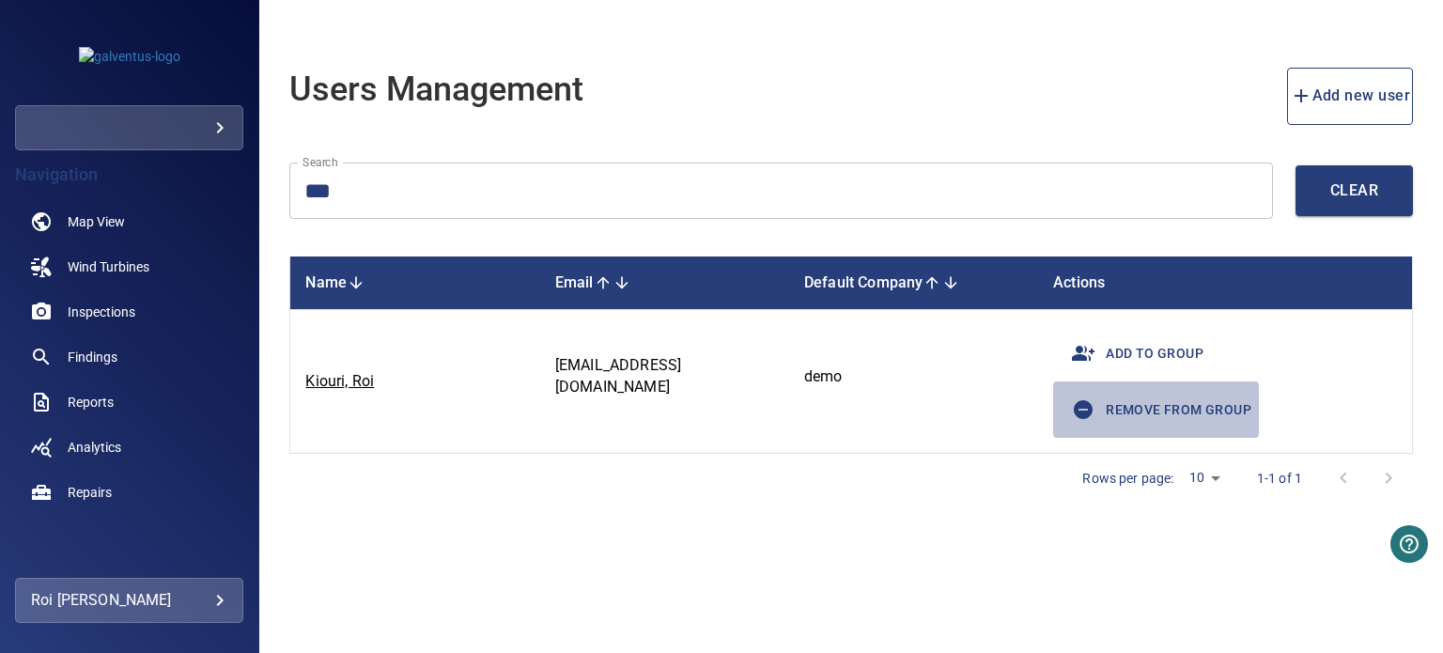
click at [1120, 407] on span "Remove from group" at bounding box center [1156, 409] width 191 height 45
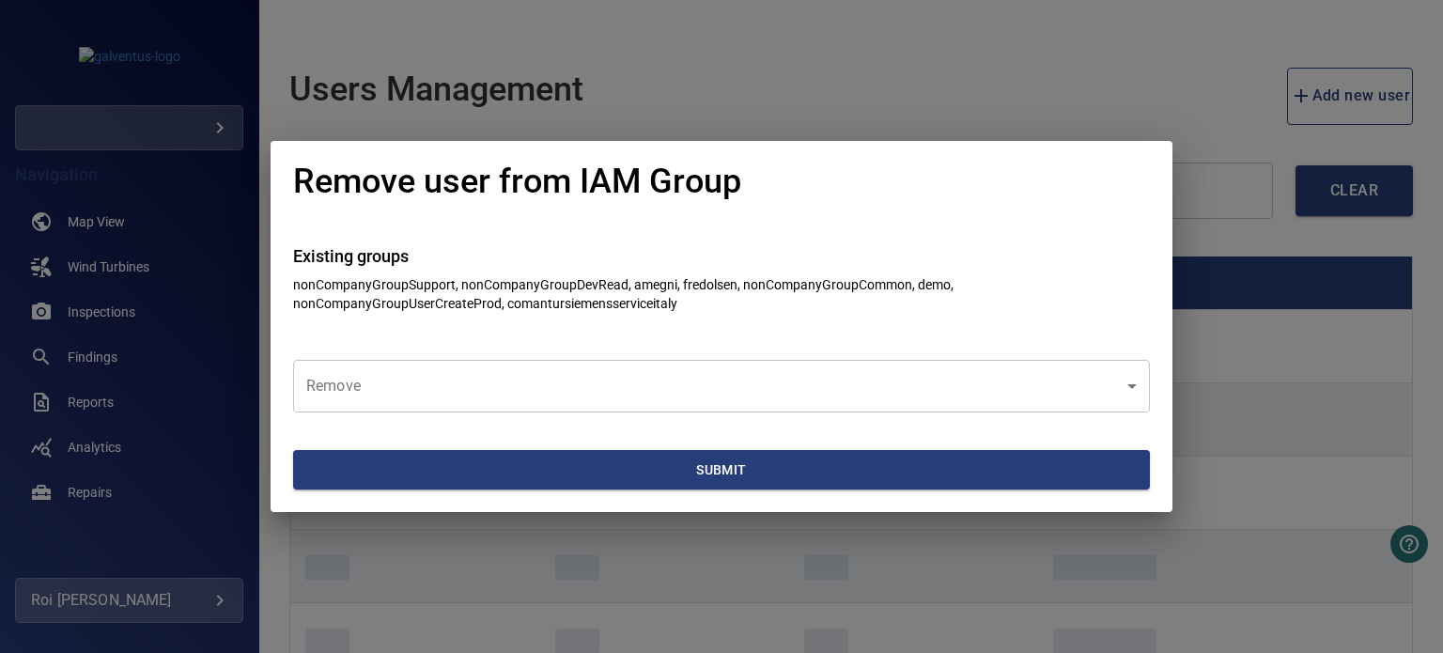
click at [630, 375] on body "**********" at bounding box center [721, 326] width 1443 height 653
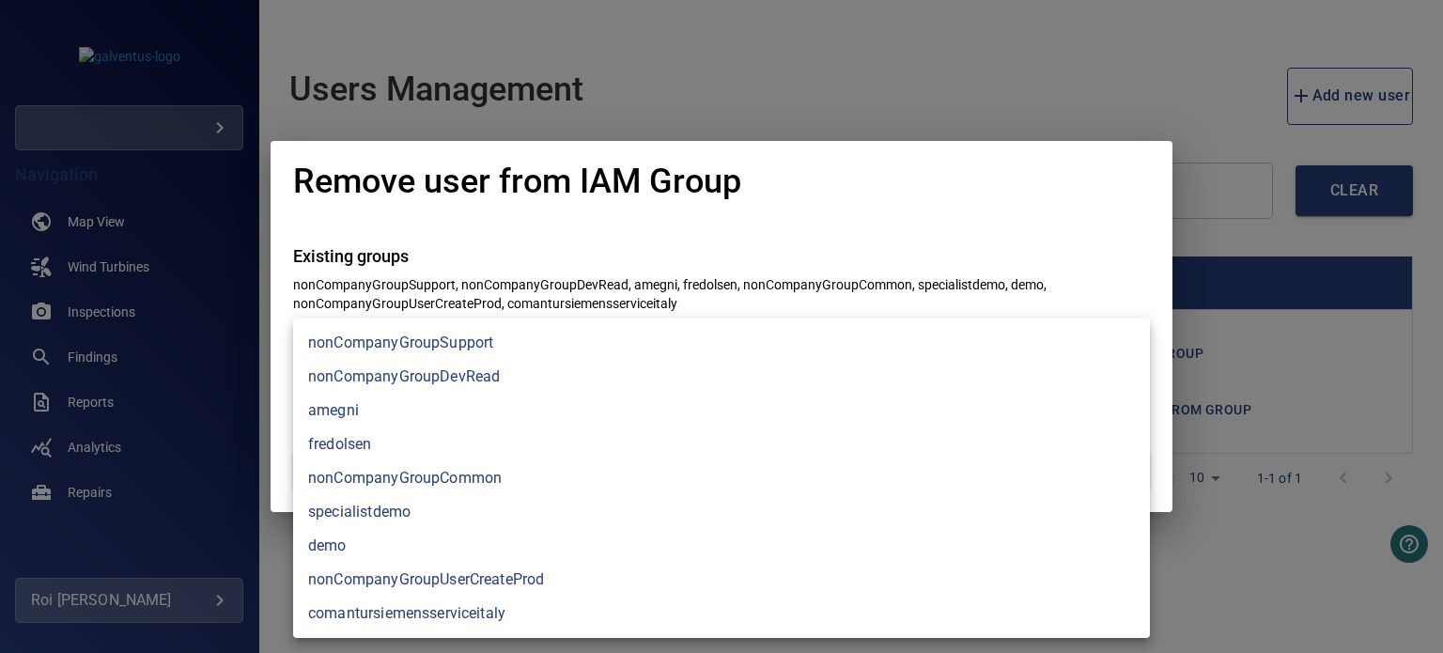
click at [377, 508] on li "specialistdemo" at bounding box center [721, 512] width 857 height 34
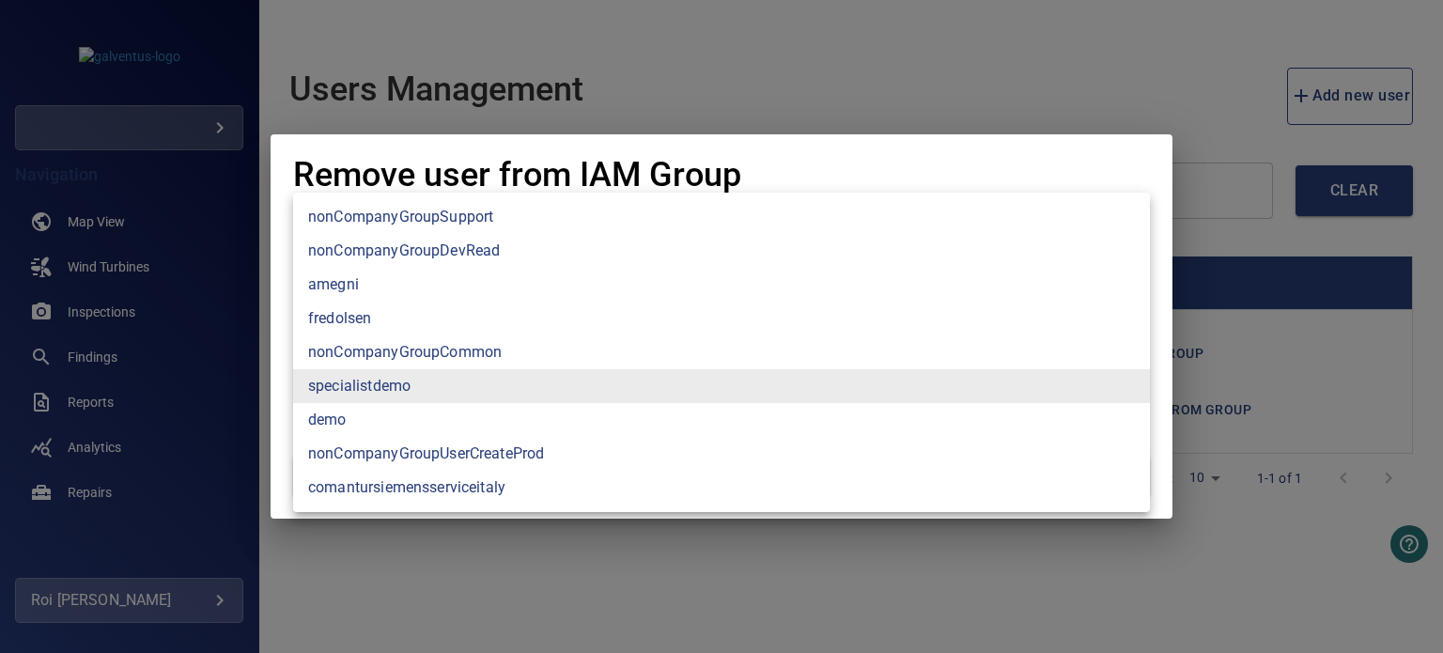
click at [333, 425] on li "demo" at bounding box center [721, 420] width 857 height 34
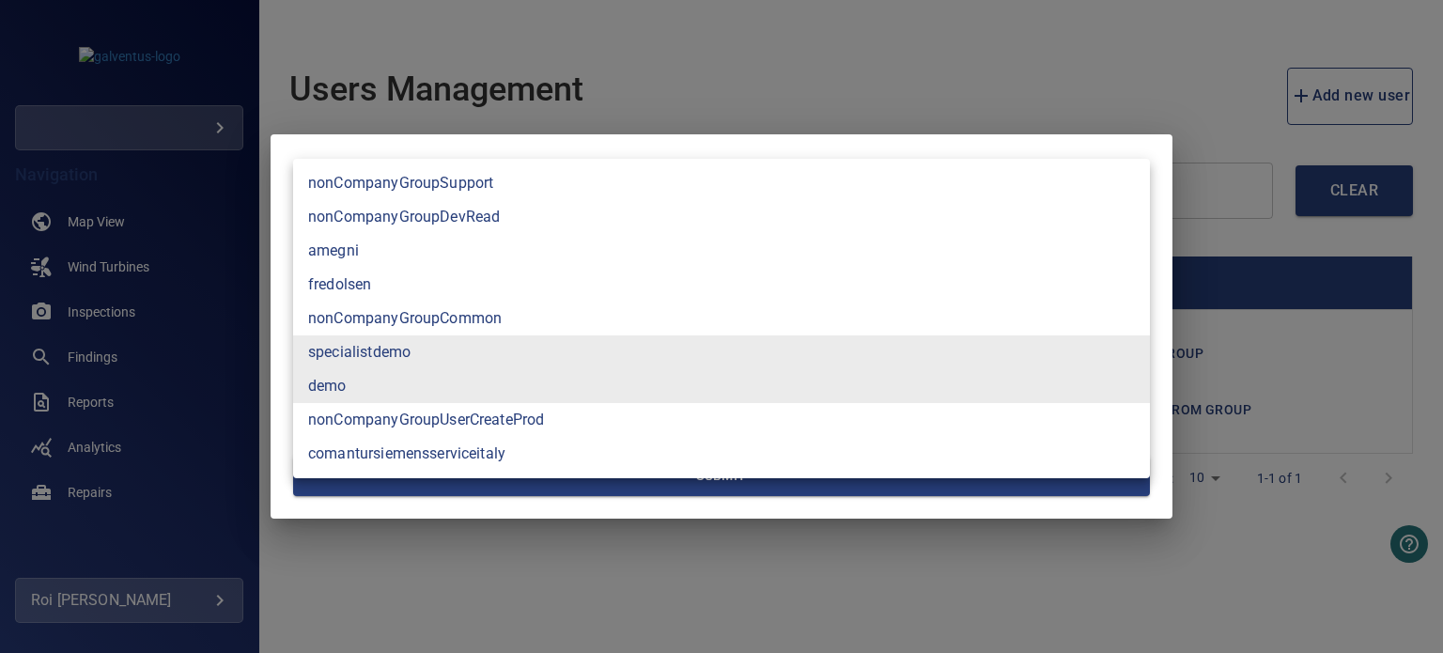
click at [349, 250] on li "amegni" at bounding box center [721, 251] width 857 height 34
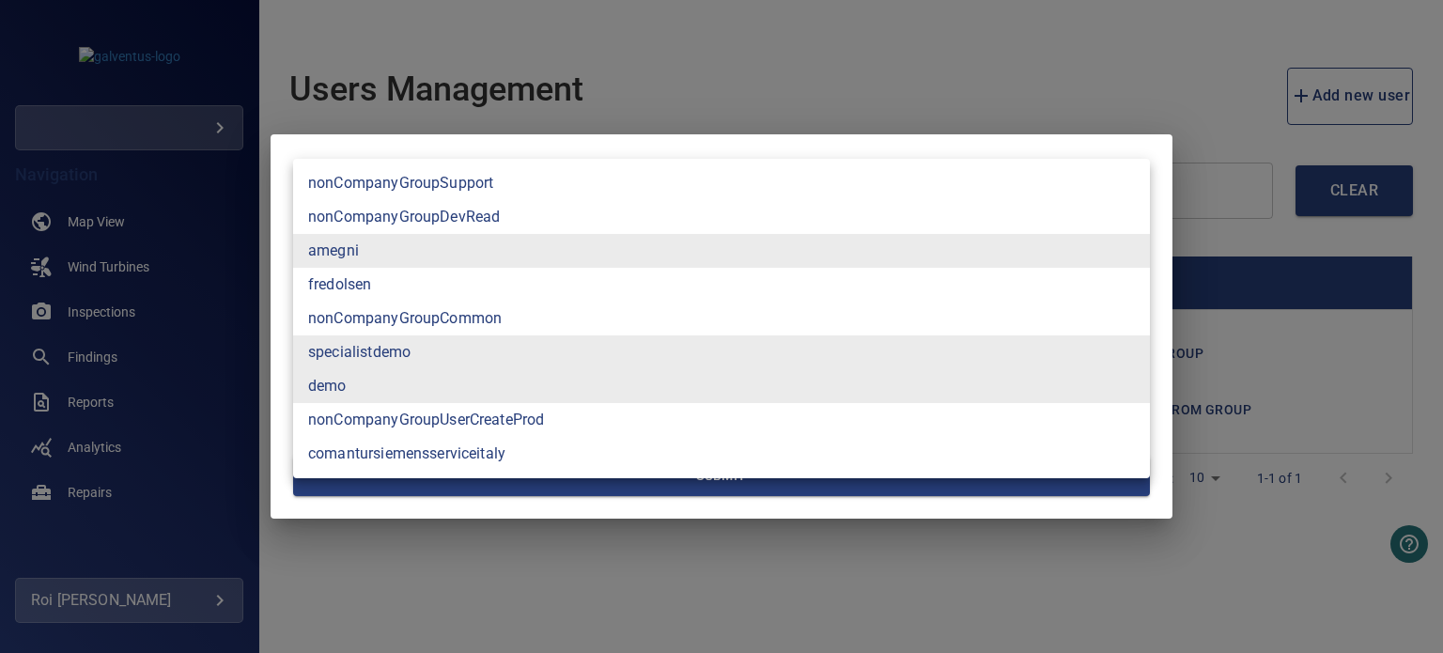
click at [352, 280] on li "fredolsen" at bounding box center [721, 285] width 857 height 34
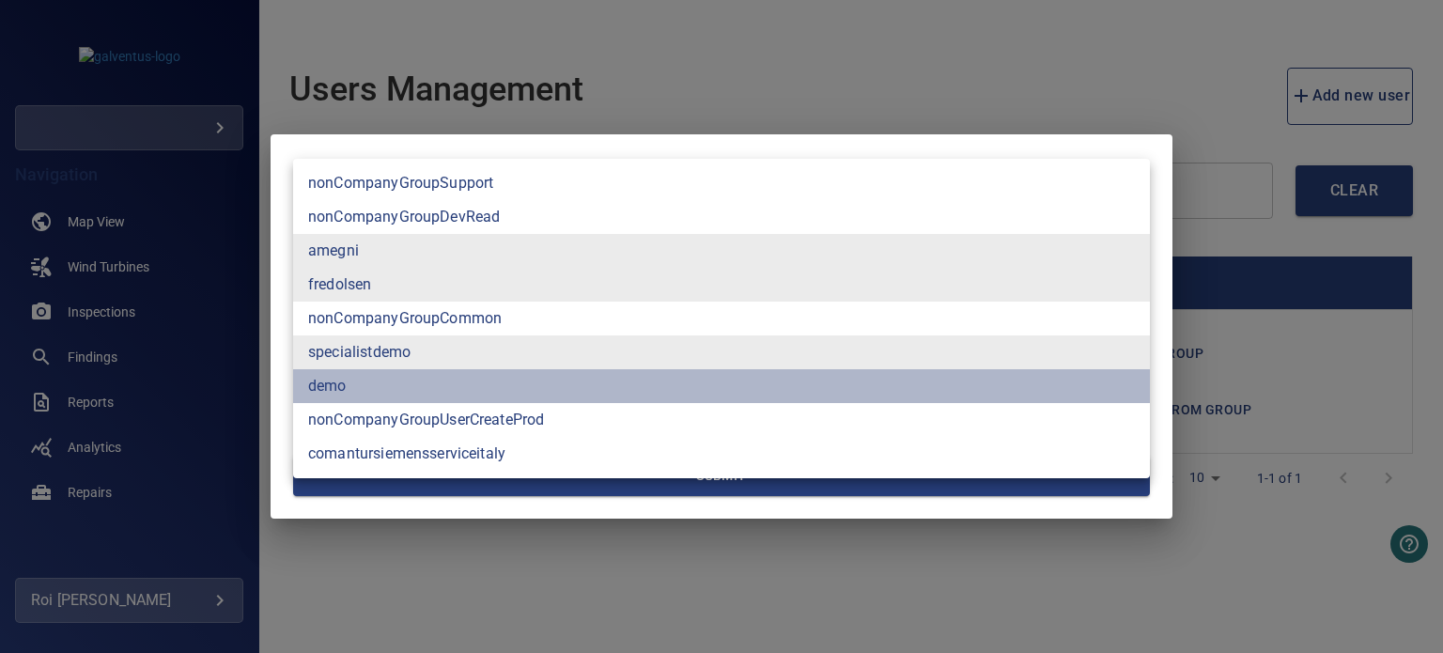
click at [340, 382] on li "demo" at bounding box center [721, 386] width 857 height 34
type input "**********"
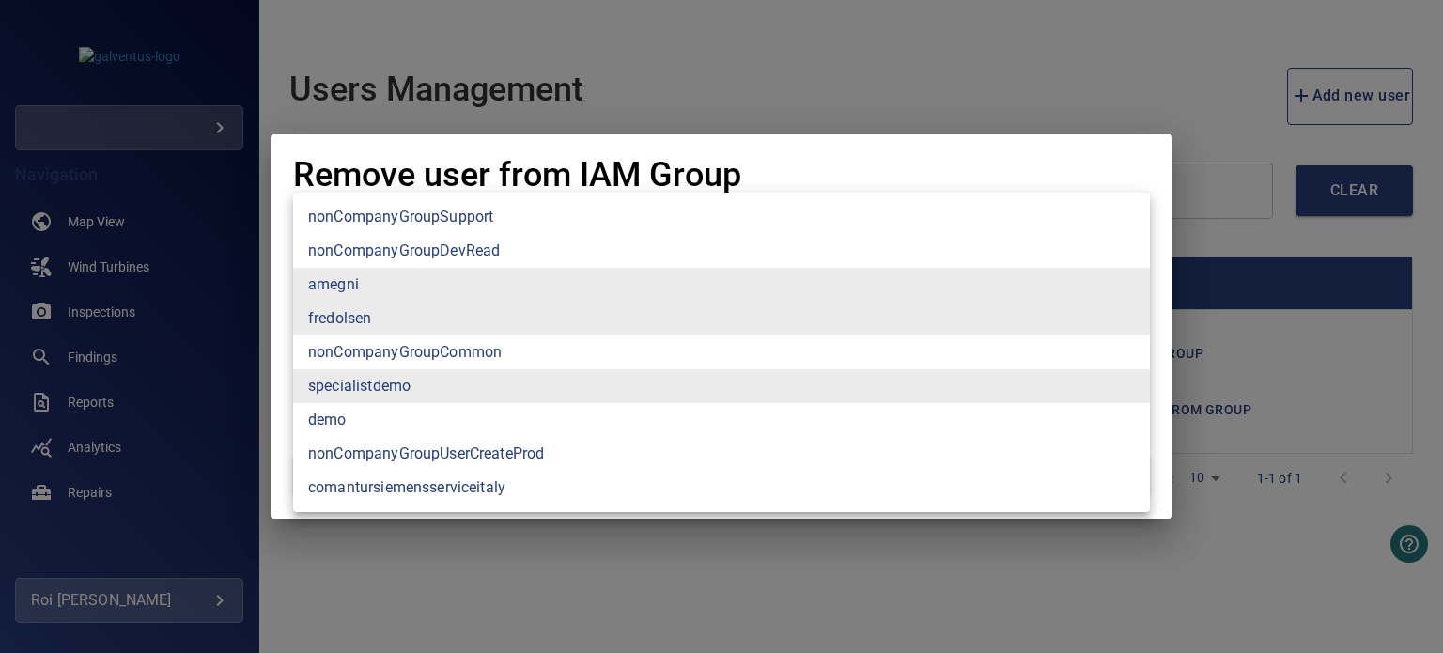
click at [270, 436] on div at bounding box center [721, 326] width 1443 height 653
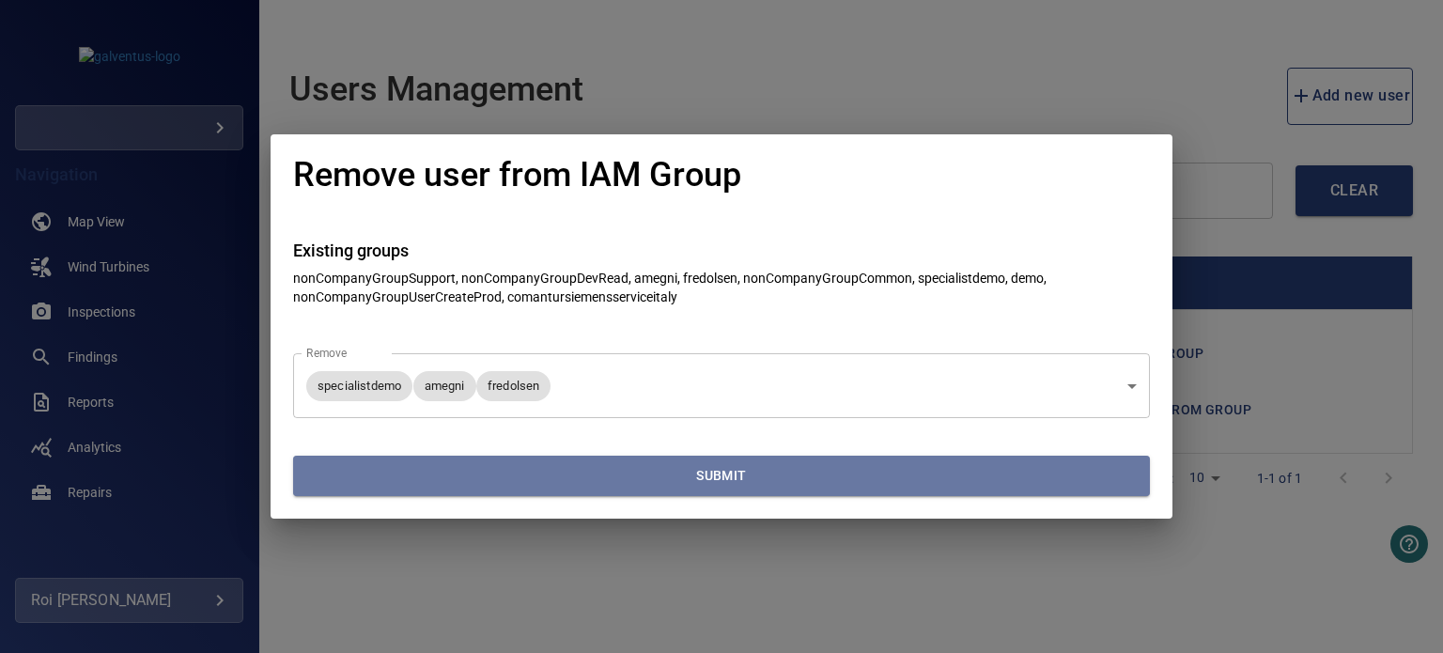
drag, startPoint x: 367, startPoint y: 477, endPoint x: 387, endPoint y: 473, distance: 20.1
click at [368, 477] on span "Submit" at bounding box center [722, 475] width 842 height 23
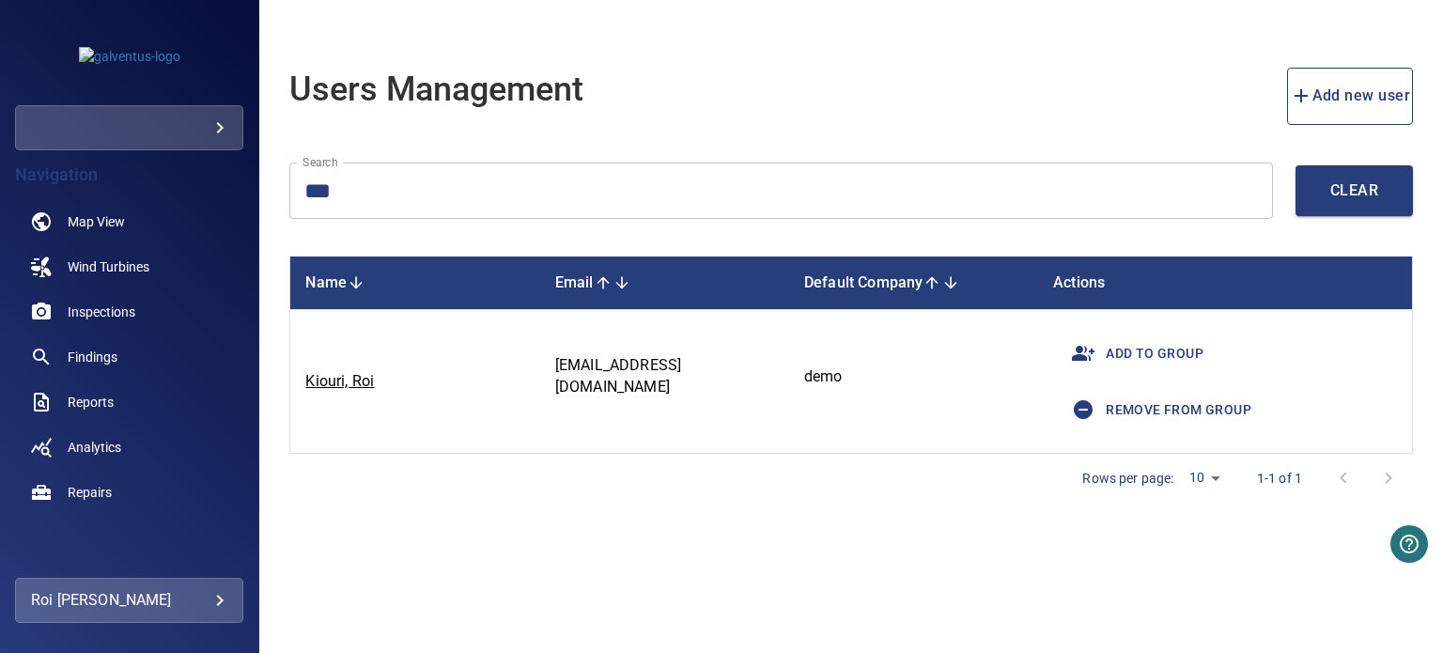
click at [1165, 350] on span "Add to group" at bounding box center [1132, 353] width 143 height 45
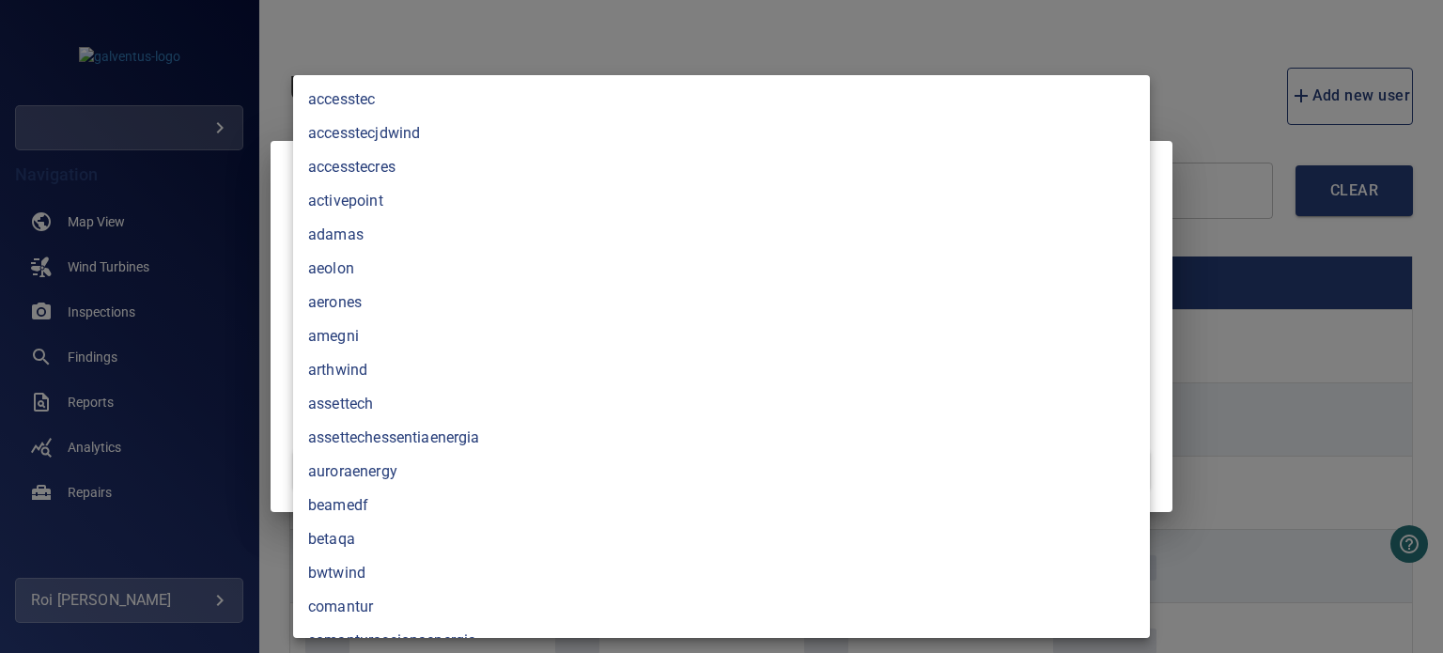
click at [616, 393] on body "**********" at bounding box center [721, 326] width 1443 height 653
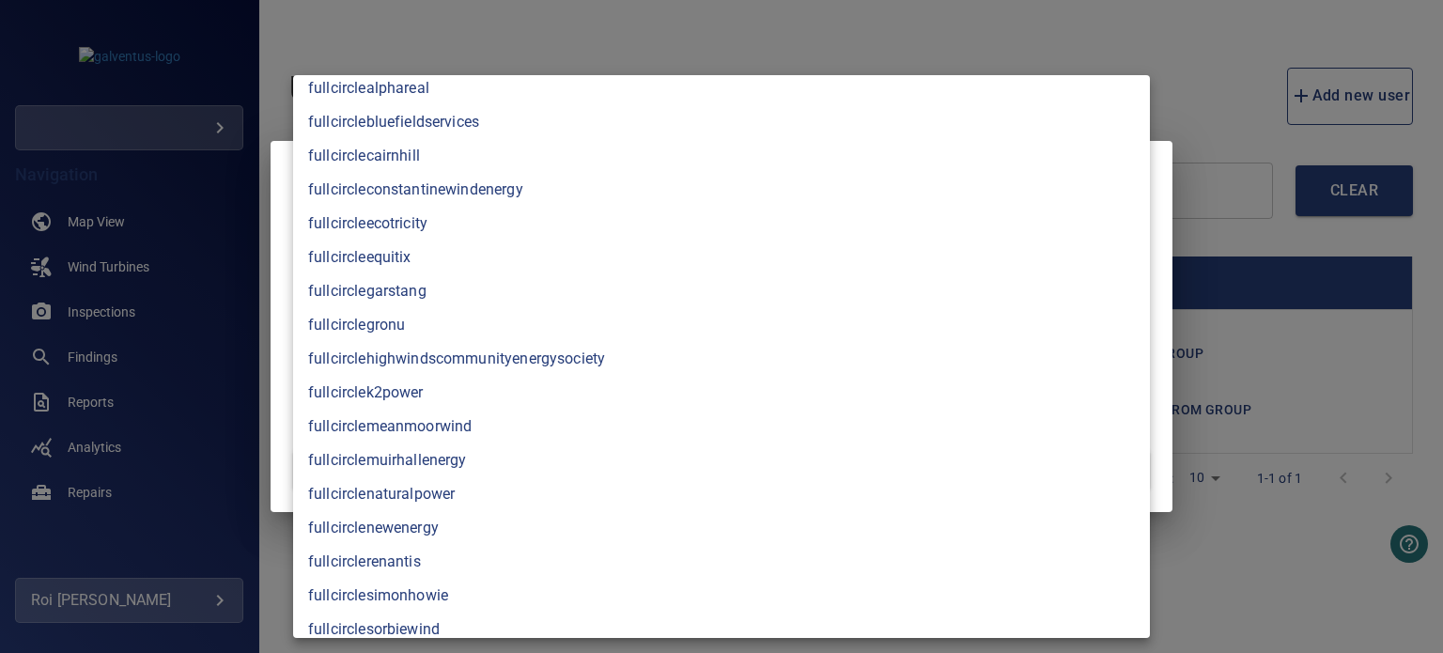
scroll to position [1879, 0]
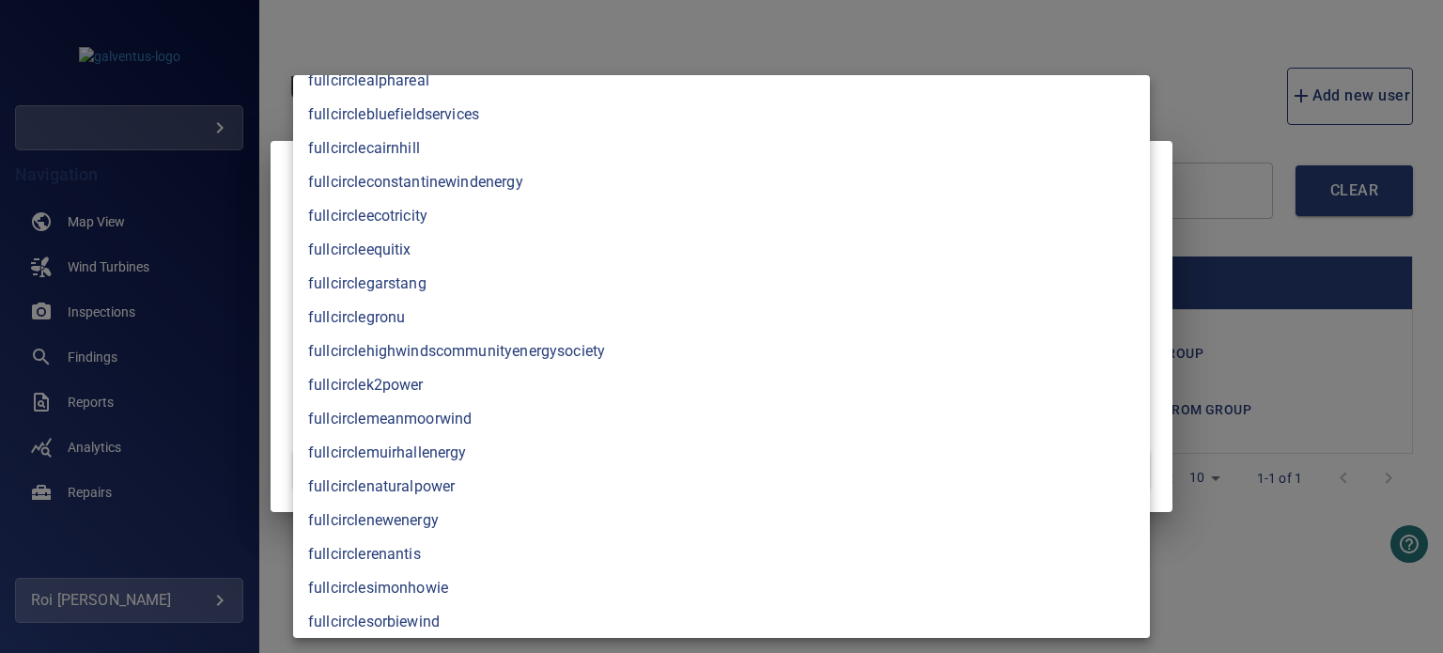
click at [380, 286] on li "fullcirclegarstang" at bounding box center [721, 284] width 857 height 34
type input "**********"
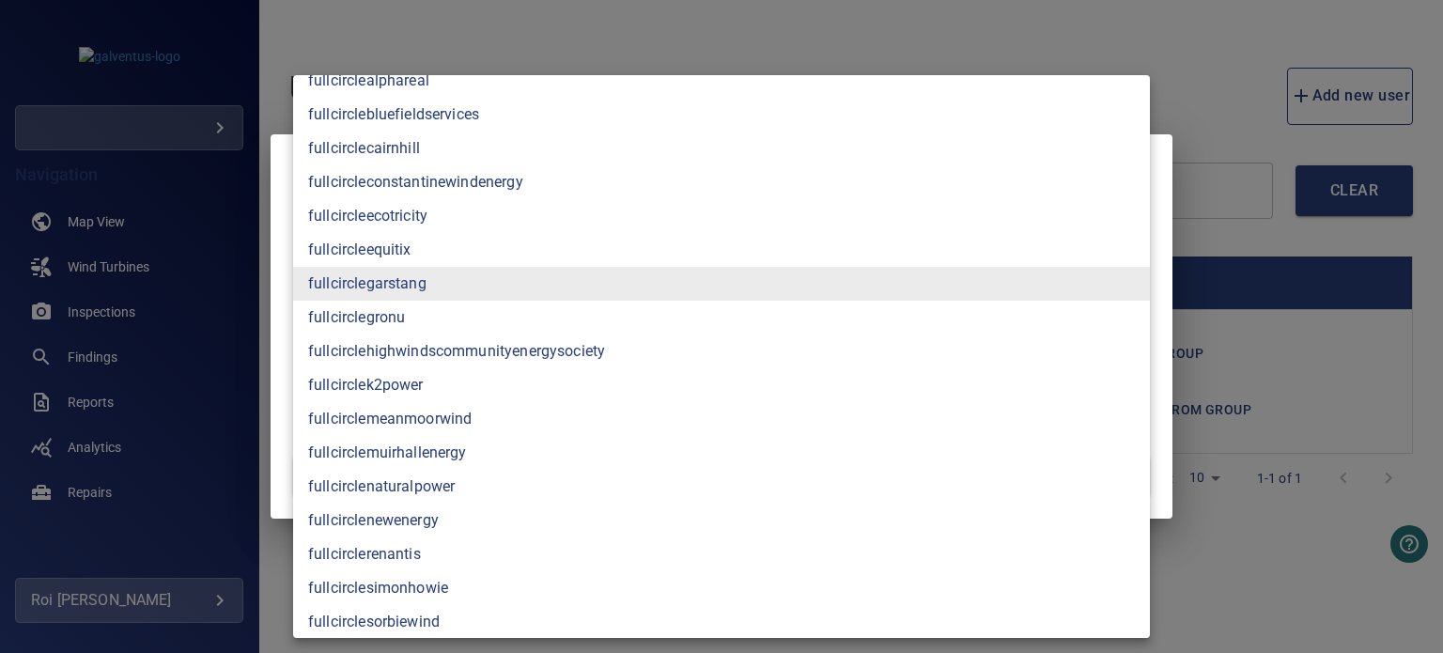
click at [275, 275] on div at bounding box center [721, 326] width 1443 height 653
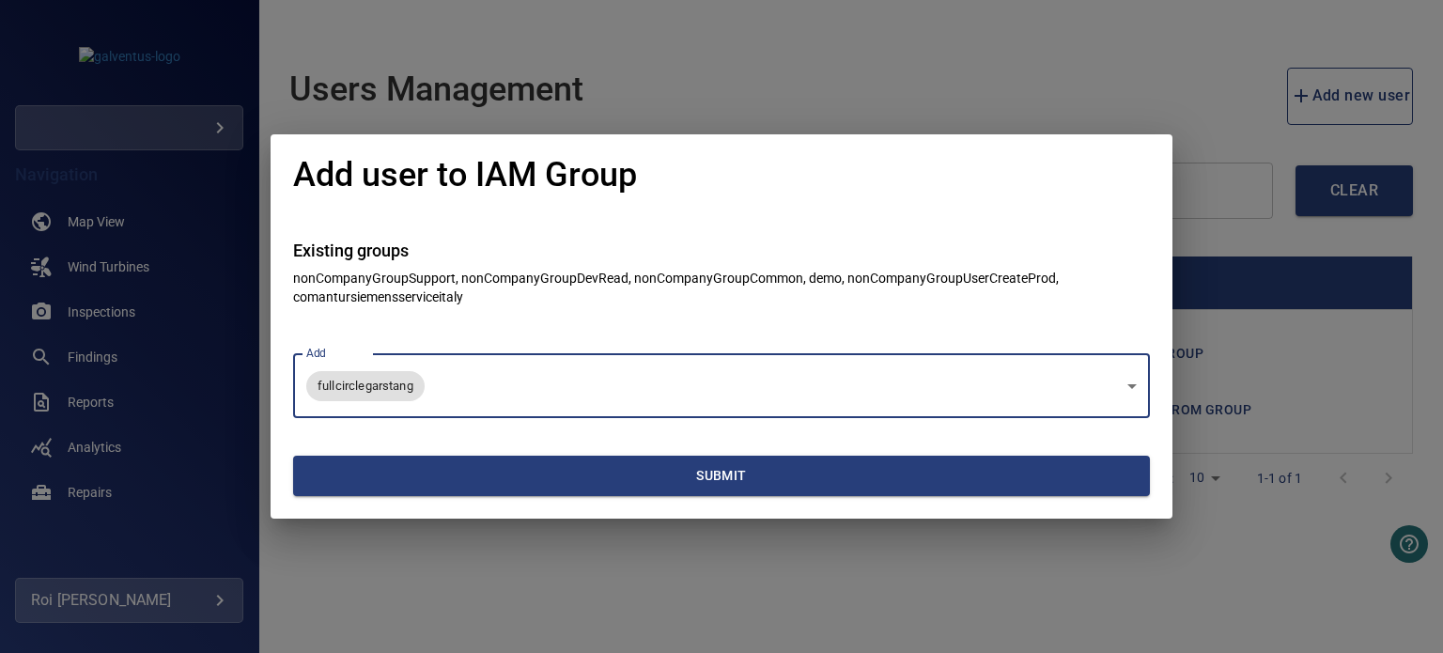
click at [380, 473] on span "Submit" at bounding box center [722, 475] width 842 height 23
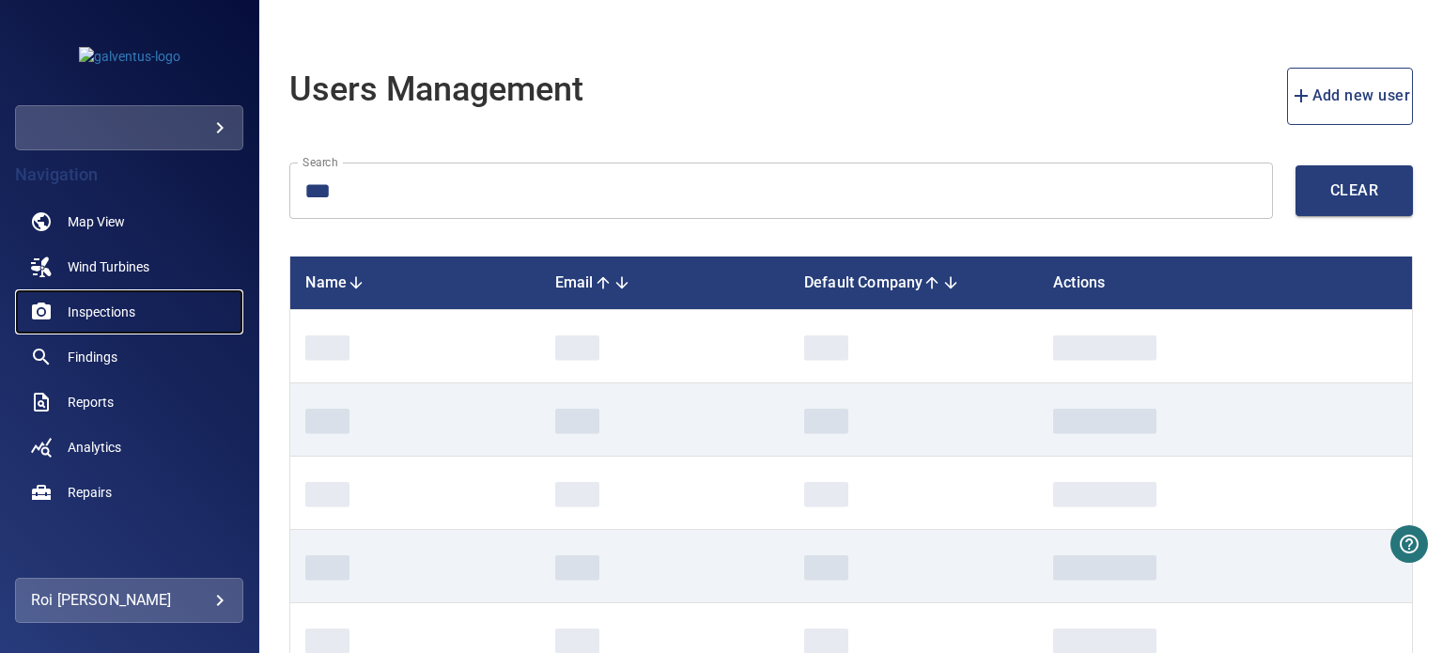
click at [89, 307] on span "Inspections" at bounding box center [102, 312] width 68 height 19
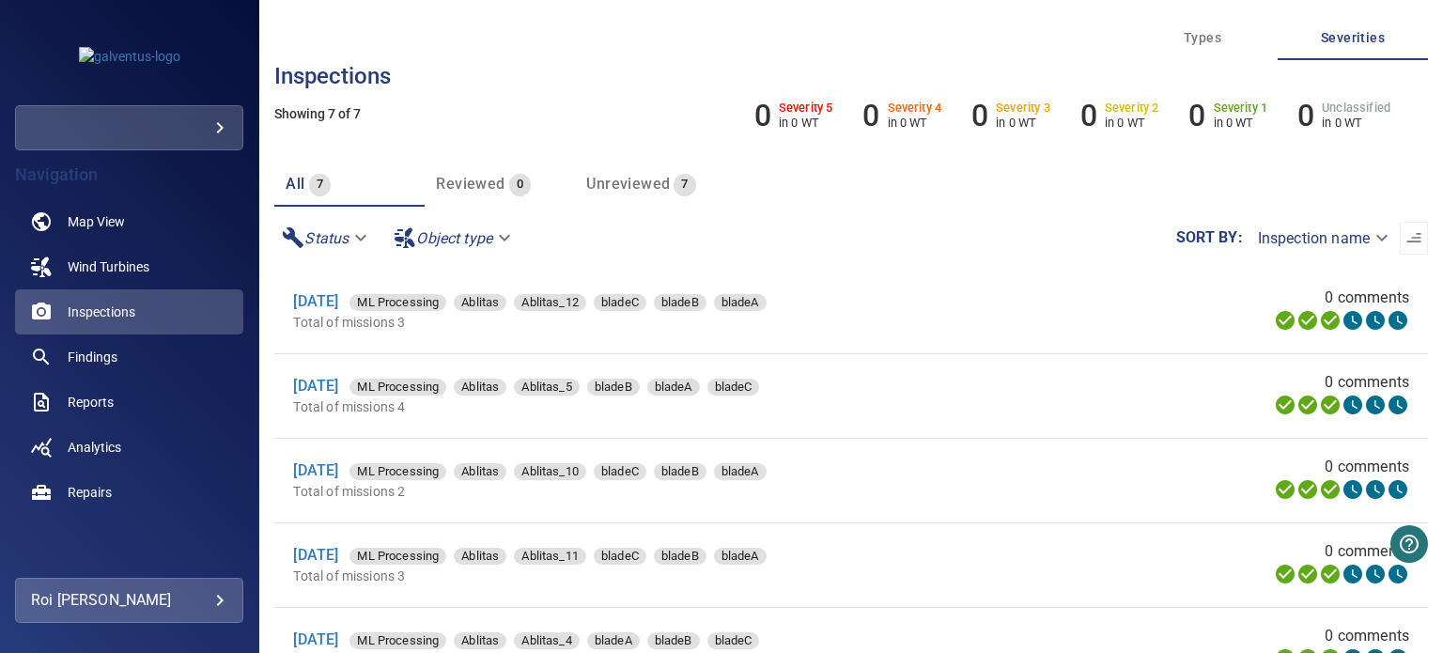
click at [167, 123] on body "**********" at bounding box center [721, 326] width 1443 height 653
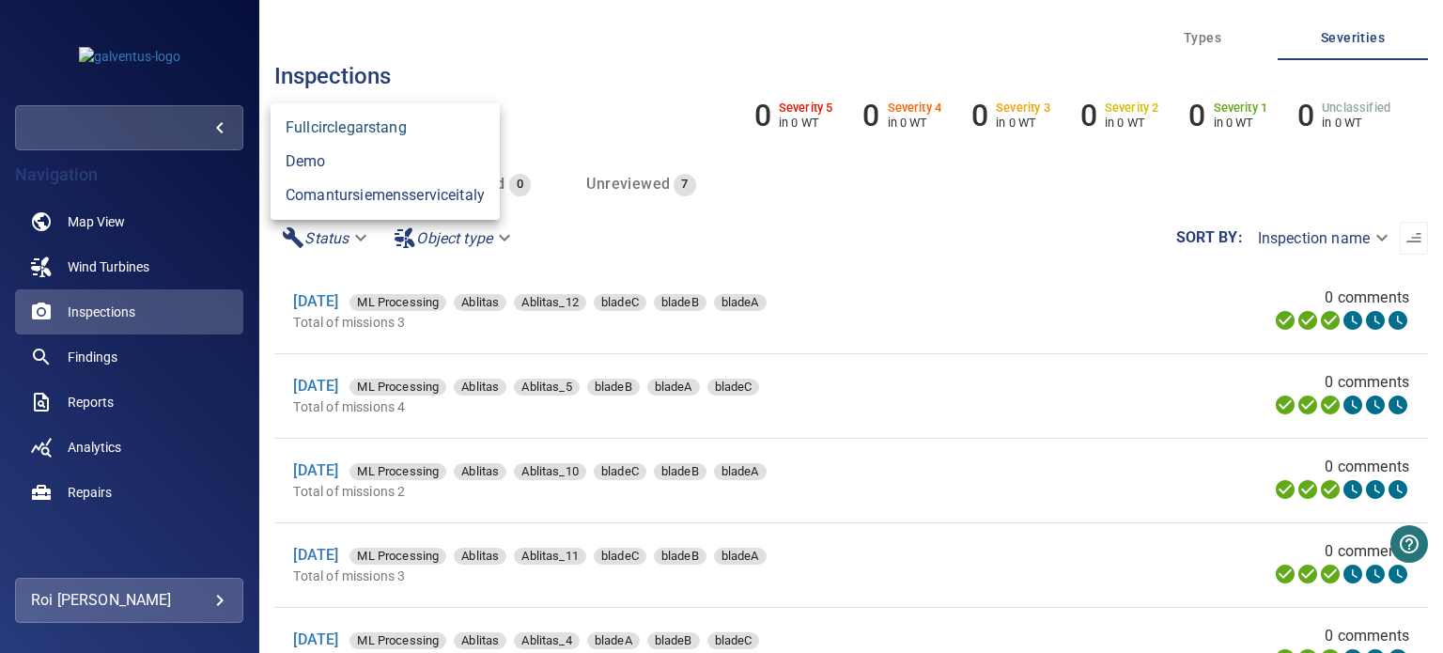
click at [409, 124] on link "fullcirclegarstang" at bounding box center [385, 128] width 229 height 34
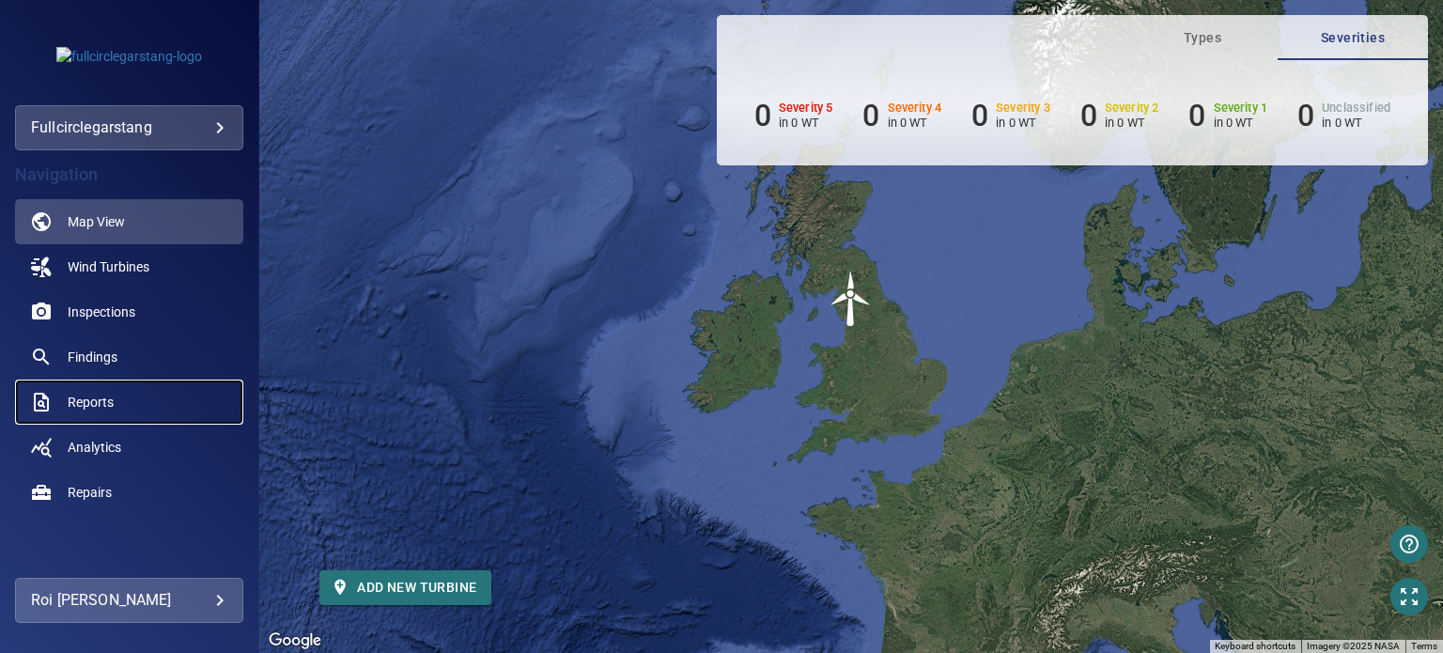
click at [79, 398] on span "Reports" at bounding box center [91, 402] width 46 height 19
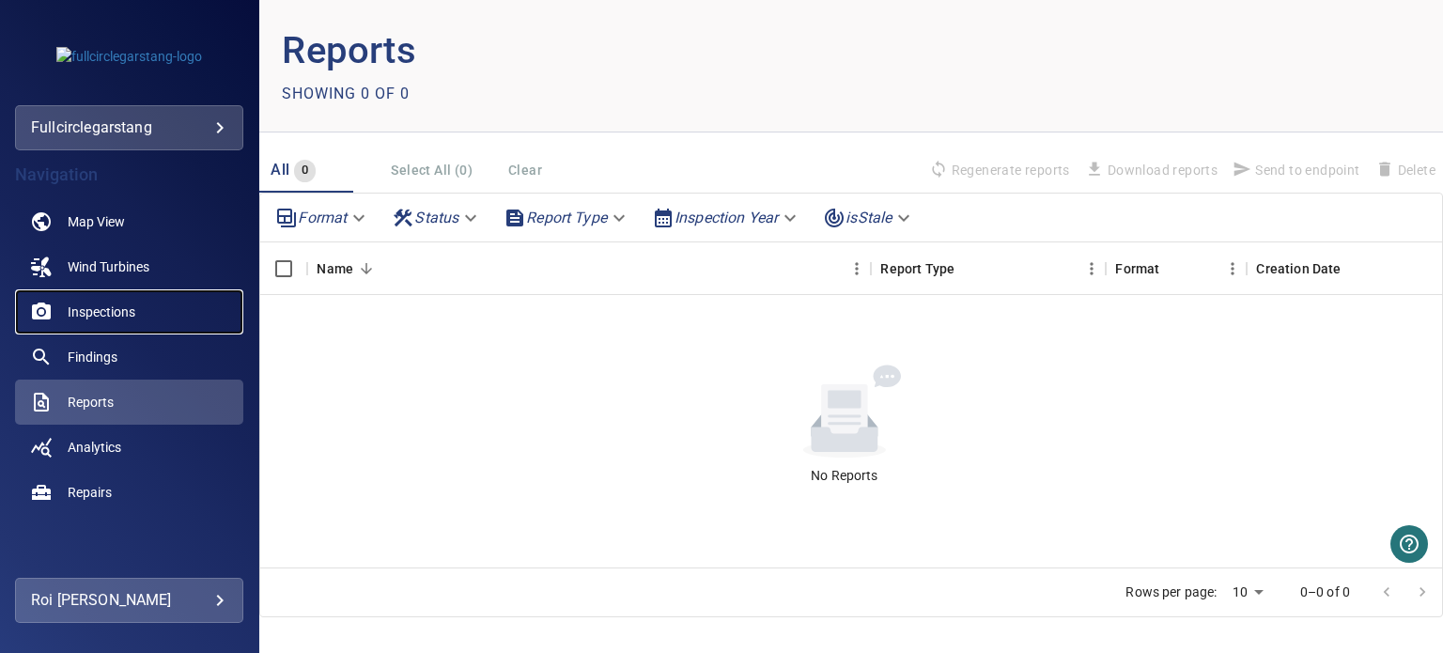
click at [98, 305] on span "Inspections" at bounding box center [102, 312] width 68 height 19
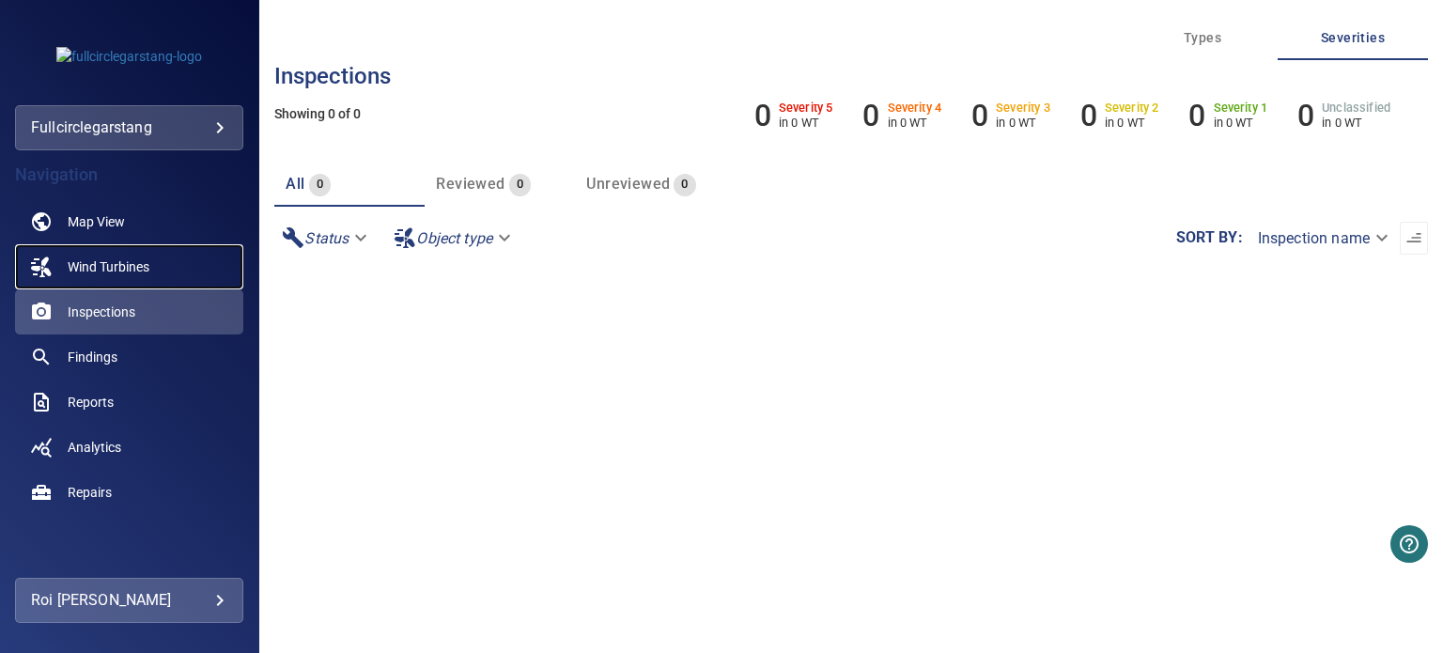
click at [129, 269] on span "Wind Turbines" at bounding box center [109, 266] width 82 height 19
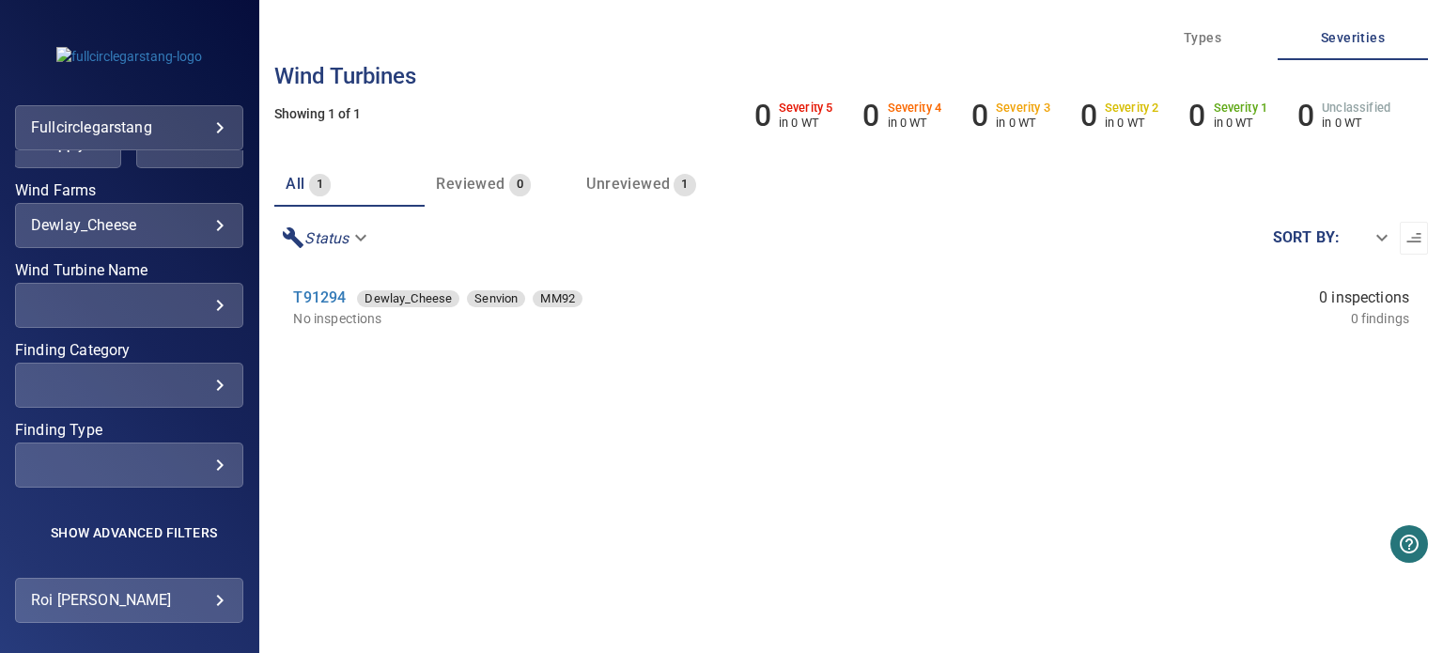
scroll to position [376, 0]
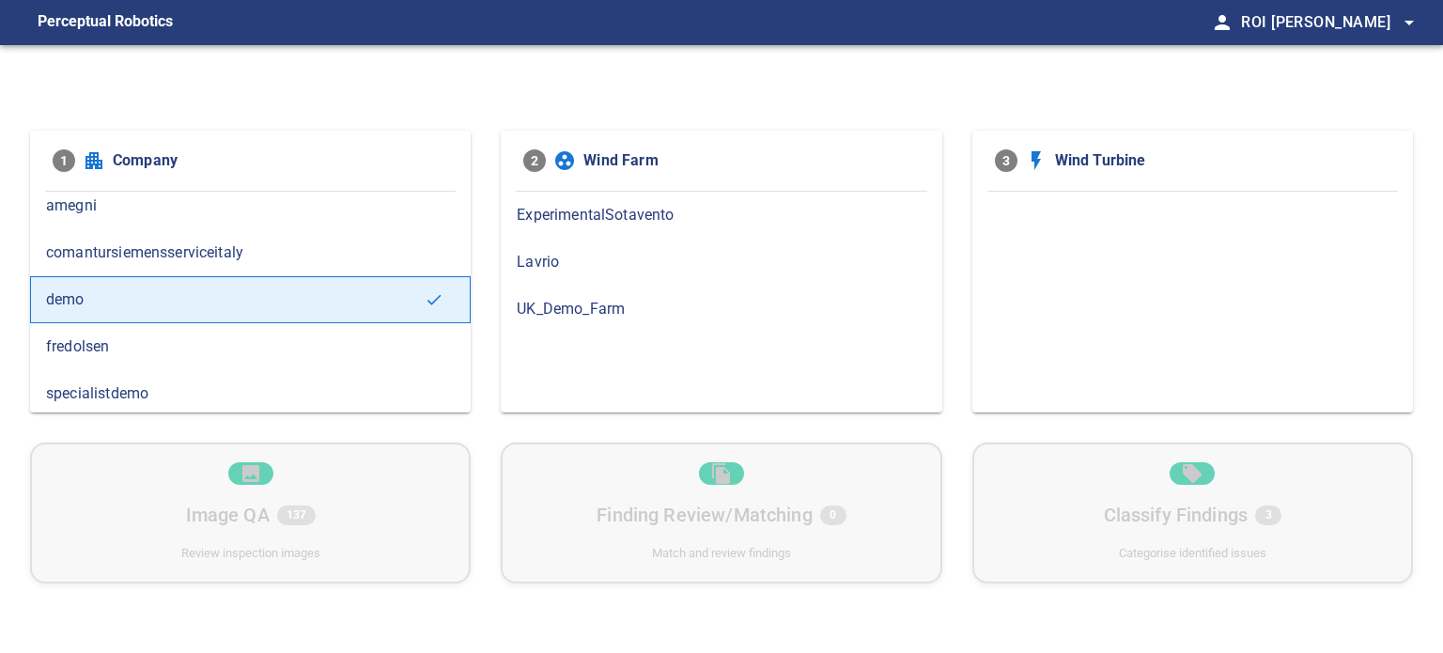
scroll to position [11, 0]
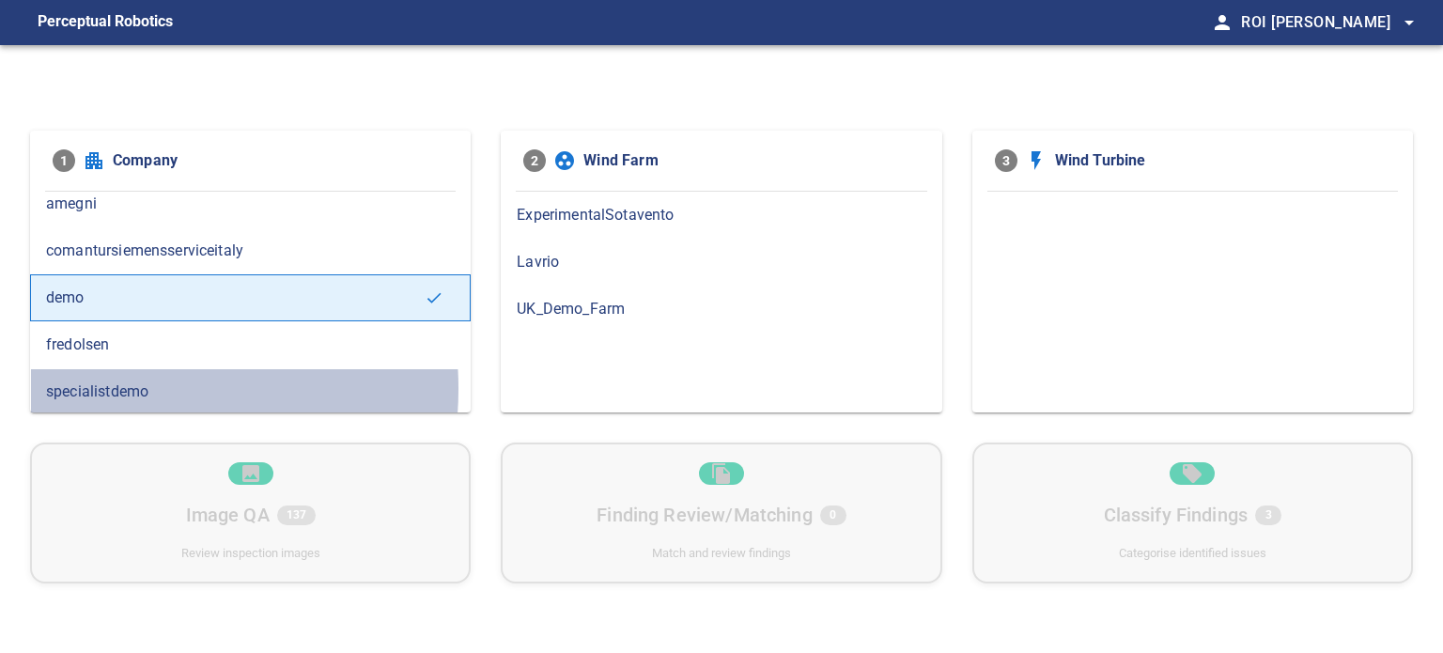
click at [116, 386] on span "specialistdemo" at bounding box center [250, 391] width 409 height 23
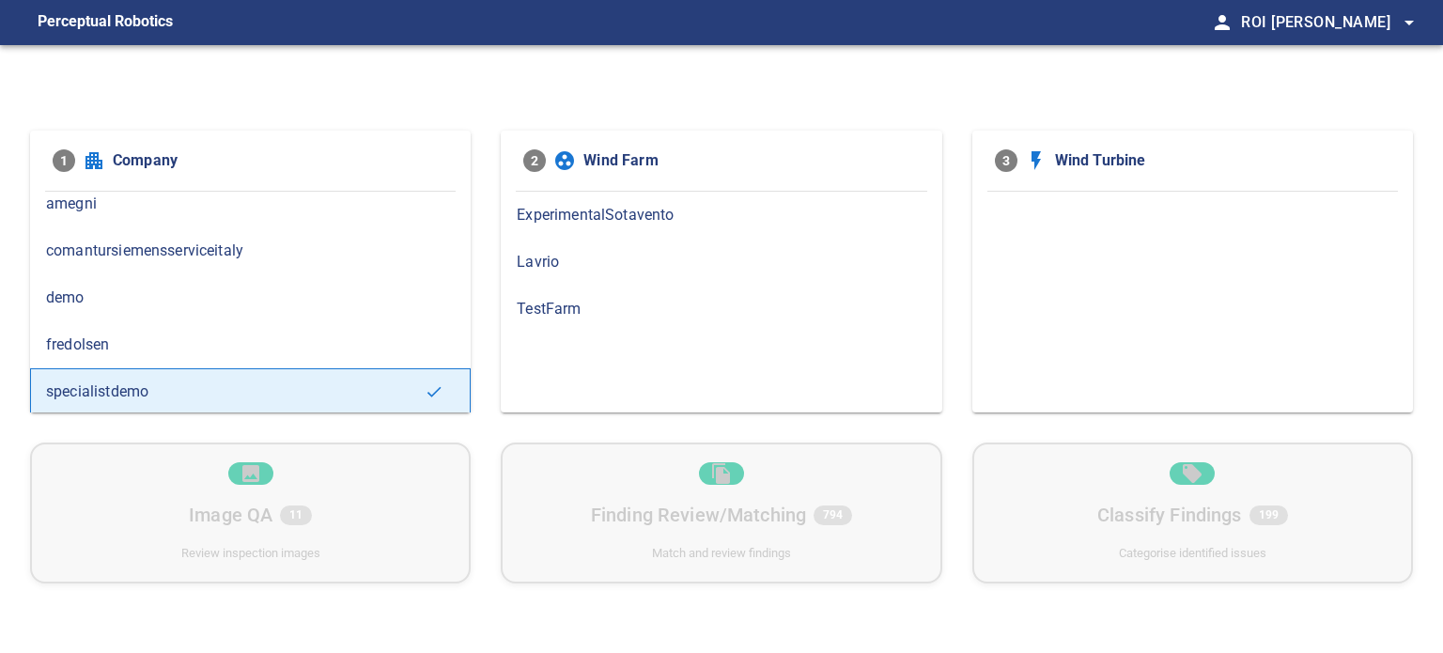
click at [545, 272] on div "Lavrio" at bounding box center [721, 262] width 441 height 47
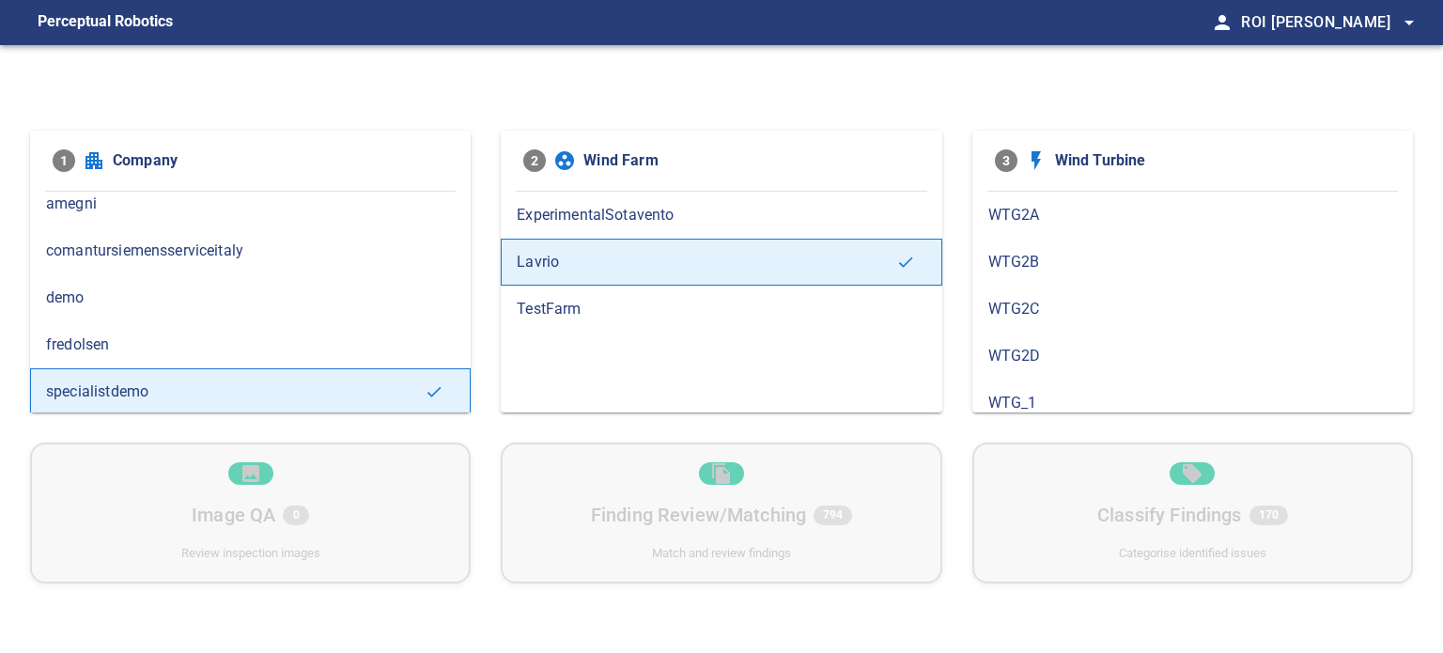
click at [1035, 402] on span "WTG_1" at bounding box center [1192, 403] width 409 height 23
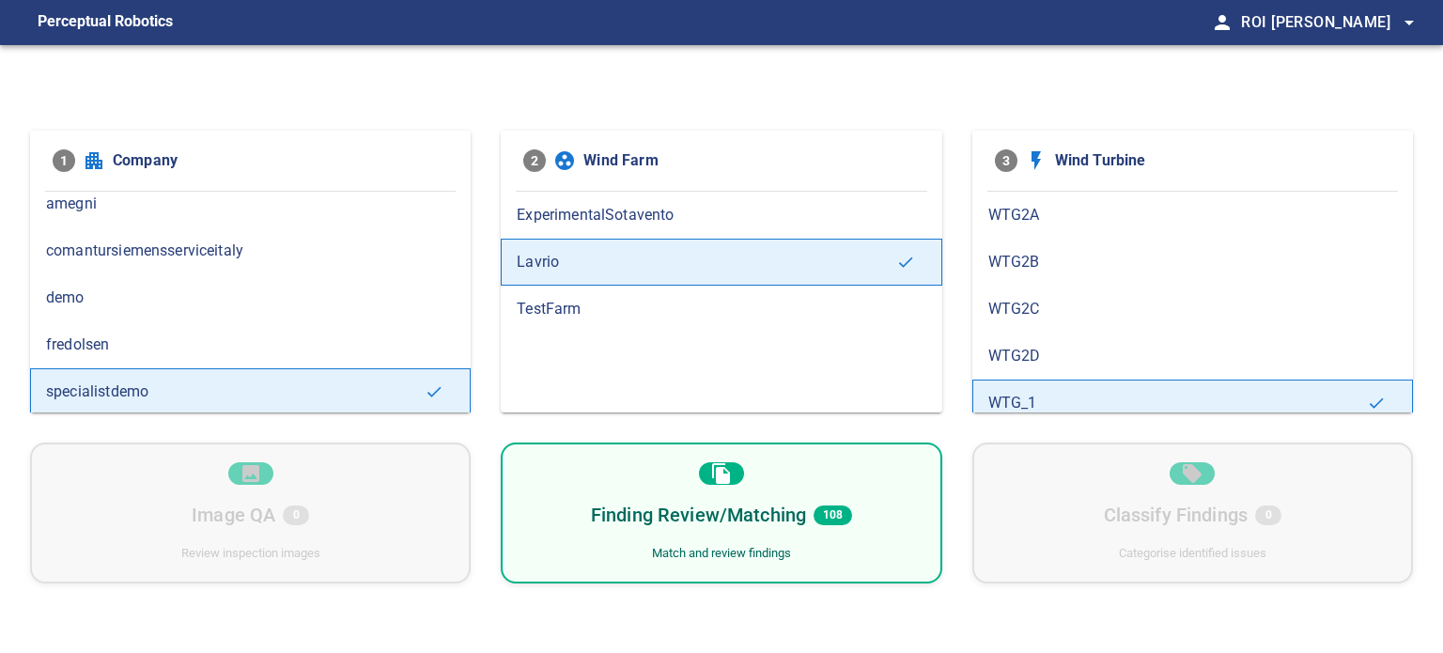
click at [665, 534] on div "Finding Review/Matching 108 Match and review findings" at bounding box center [721, 512] width 441 height 141
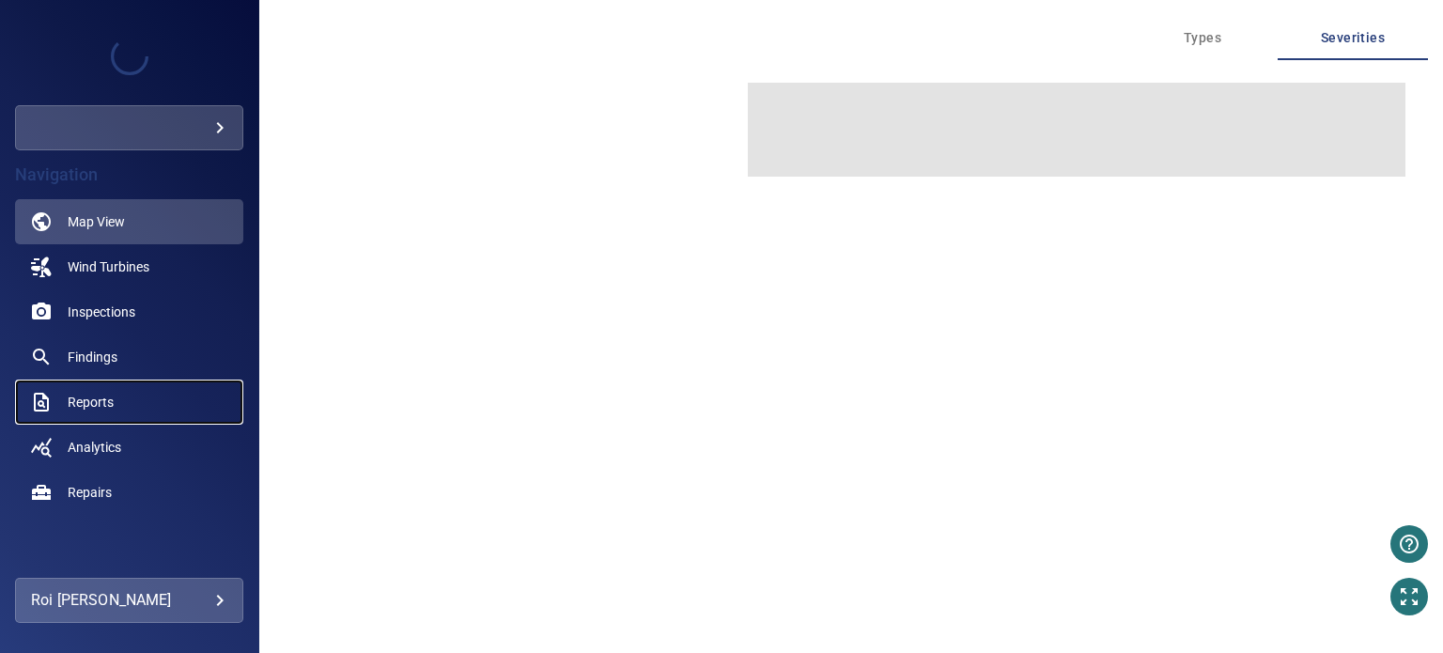
click at [86, 401] on span "Reports" at bounding box center [91, 402] width 46 height 19
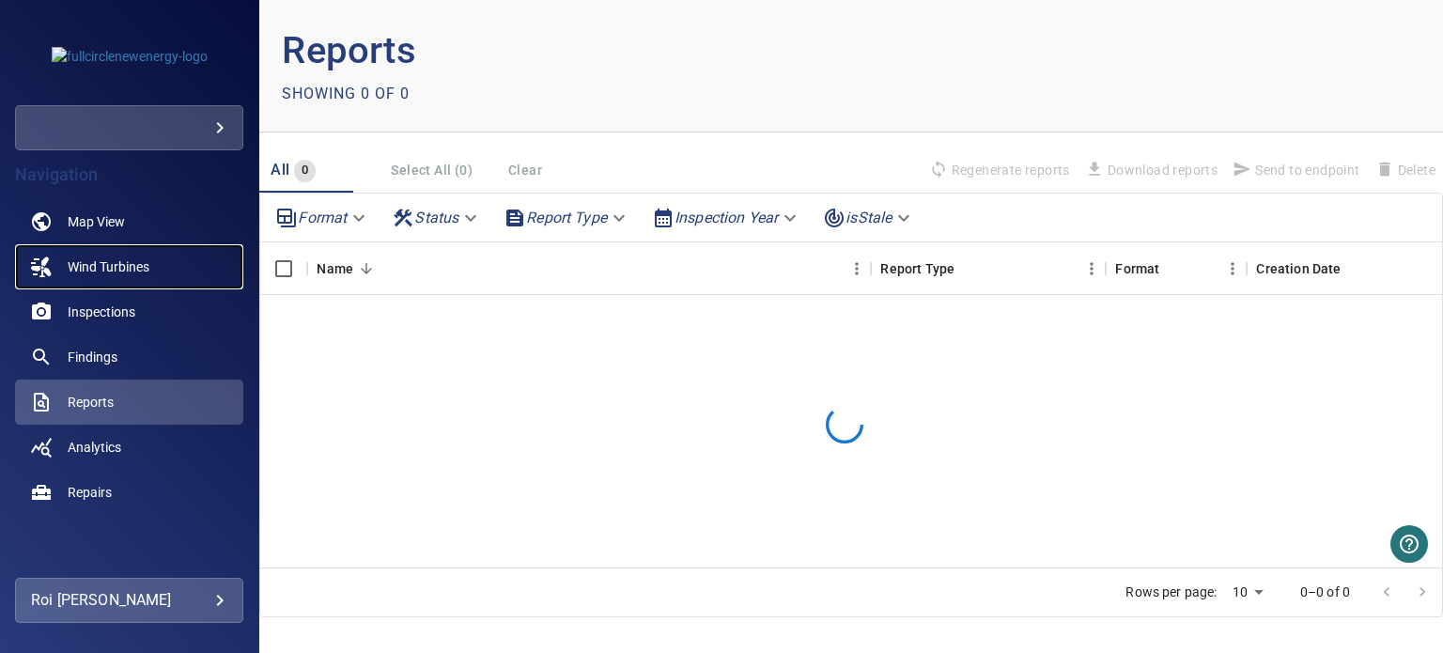
click at [112, 263] on span "Wind Turbines" at bounding box center [109, 266] width 82 height 19
